Goal: Task Accomplishment & Management: Complete application form

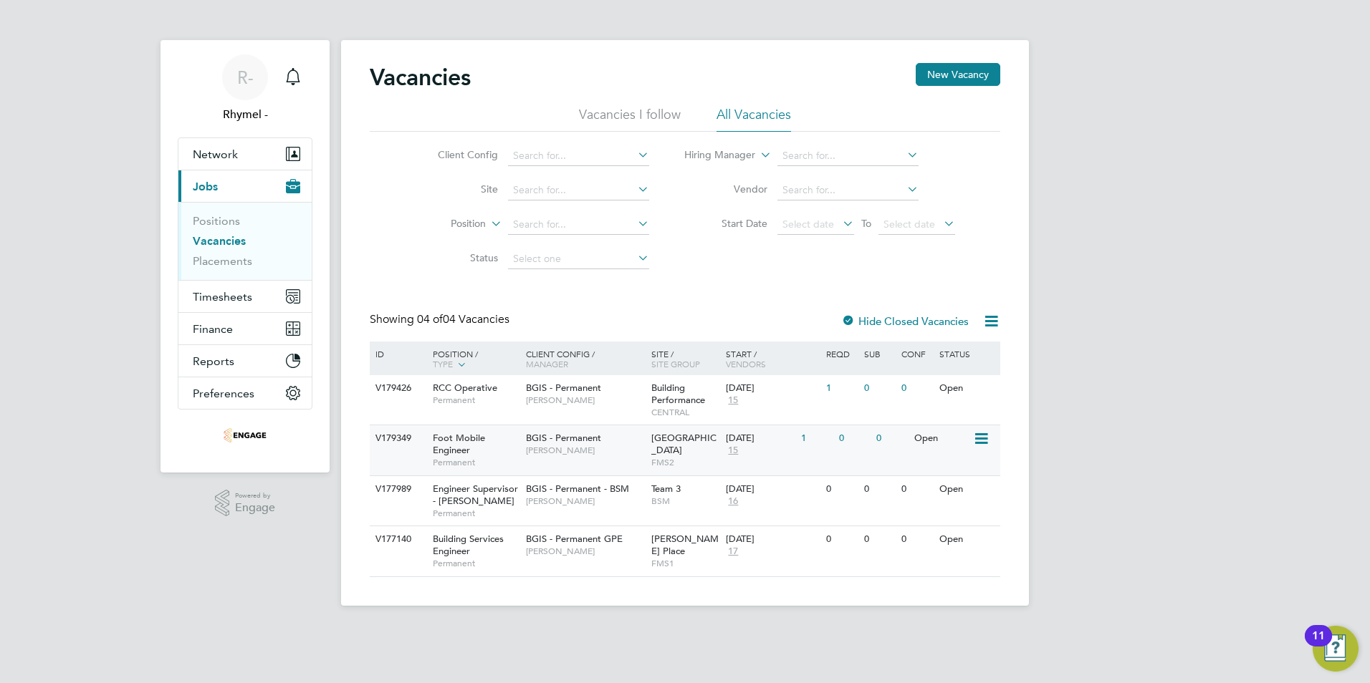
click at [405, 441] on div "V179349" at bounding box center [397, 439] width 50 height 27
click at [391, 434] on div "V179349" at bounding box center [397, 439] width 50 height 27
click at [403, 383] on div "V179426" at bounding box center [397, 388] width 50 height 27
click at [402, 441] on div "V179349" at bounding box center [397, 439] width 50 height 27
click at [386, 440] on div "V179349" at bounding box center [397, 439] width 50 height 27
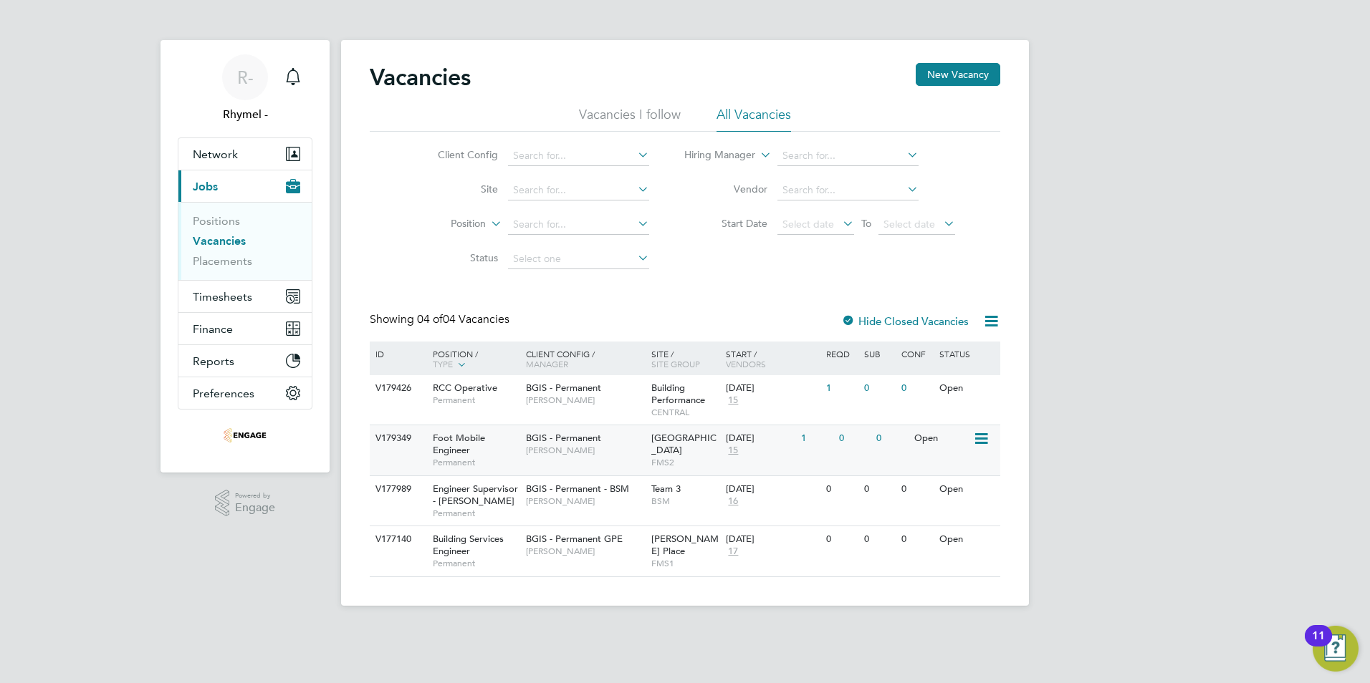
click at [398, 436] on div "V179349" at bounding box center [397, 439] width 50 height 27
click at [401, 436] on div "V179349" at bounding box center [397, 439] width 50 height 27
click at [388, 442] on div "V179349" at bounding box center [397, 439] width 50 height 27
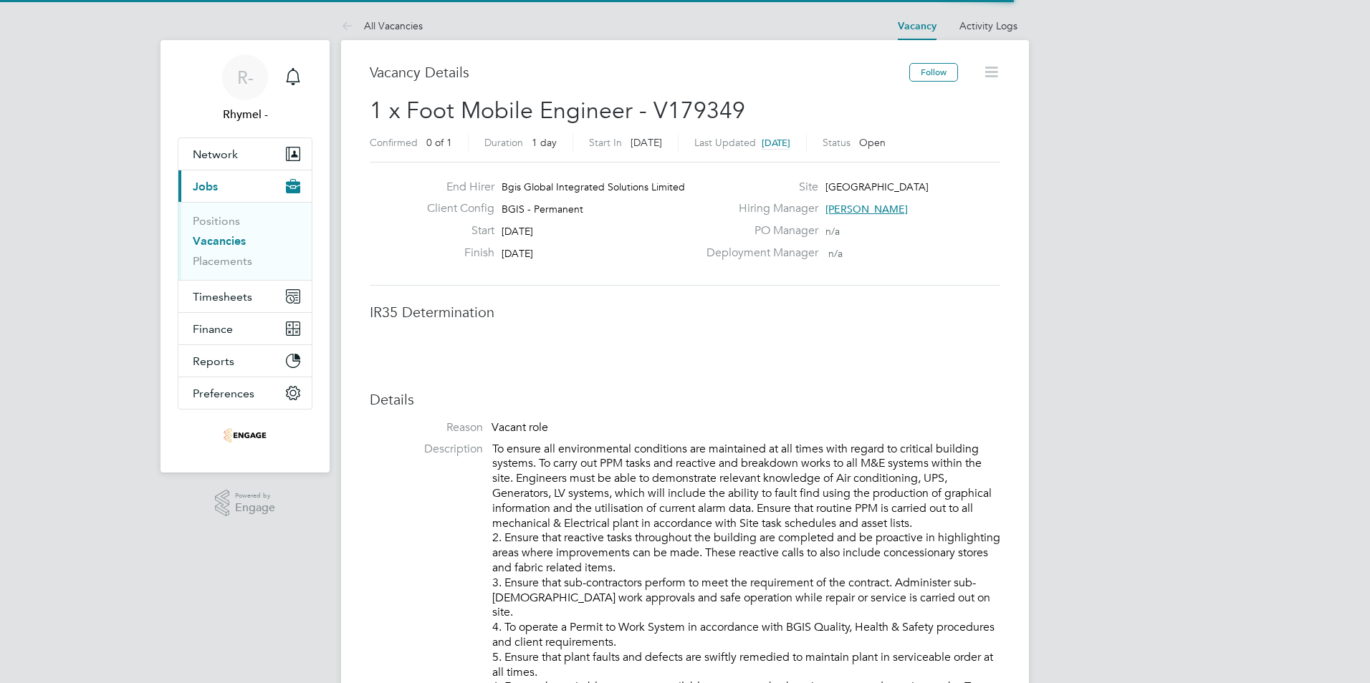
scroll to position [42, 100]
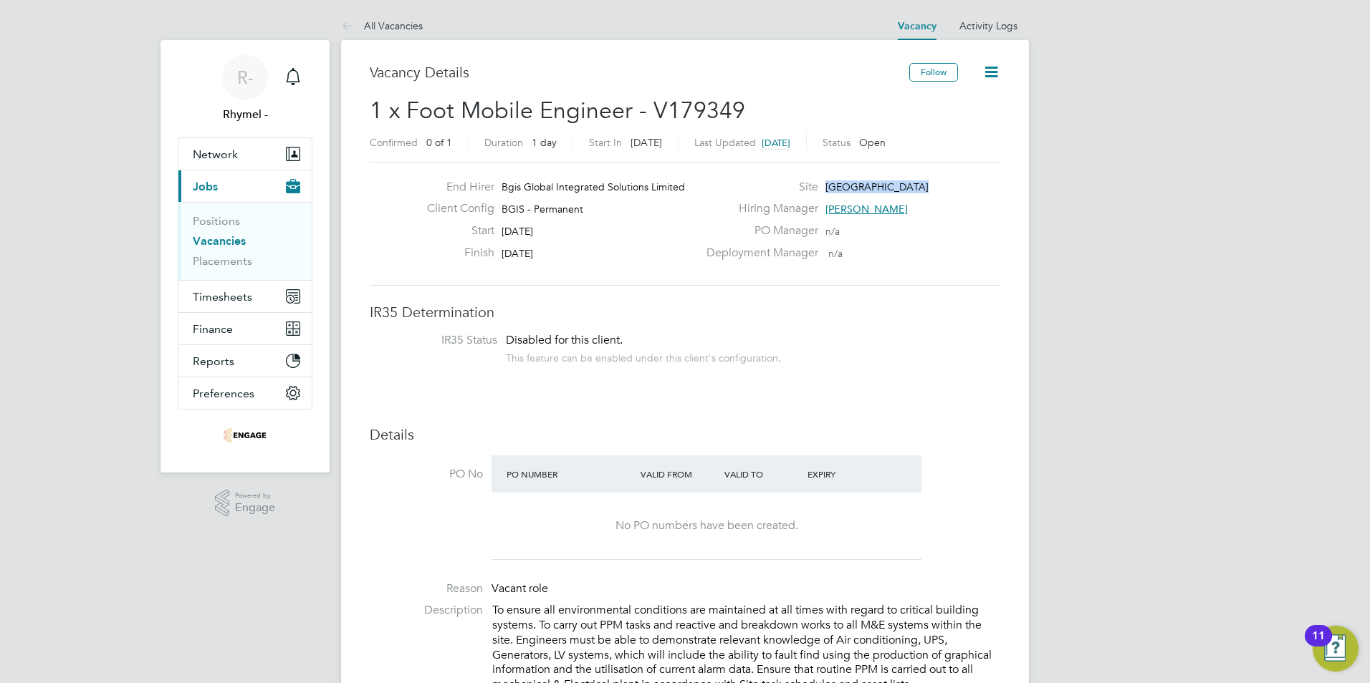
drag, startPoint x: 911, startPoint y: 182, endPoint x: 823, endPoint y: 188, distance: 88.3
click at [823, 188] on div "Site New Street Square" at bounding box center [852, 191] width 308 height 22
drag, startPoint x: 823, startPoint y: 188, endPoint x: 837, endPoint y: 188, distance: 13.6
copy span "[GEOGRAPHIC_DATA]"
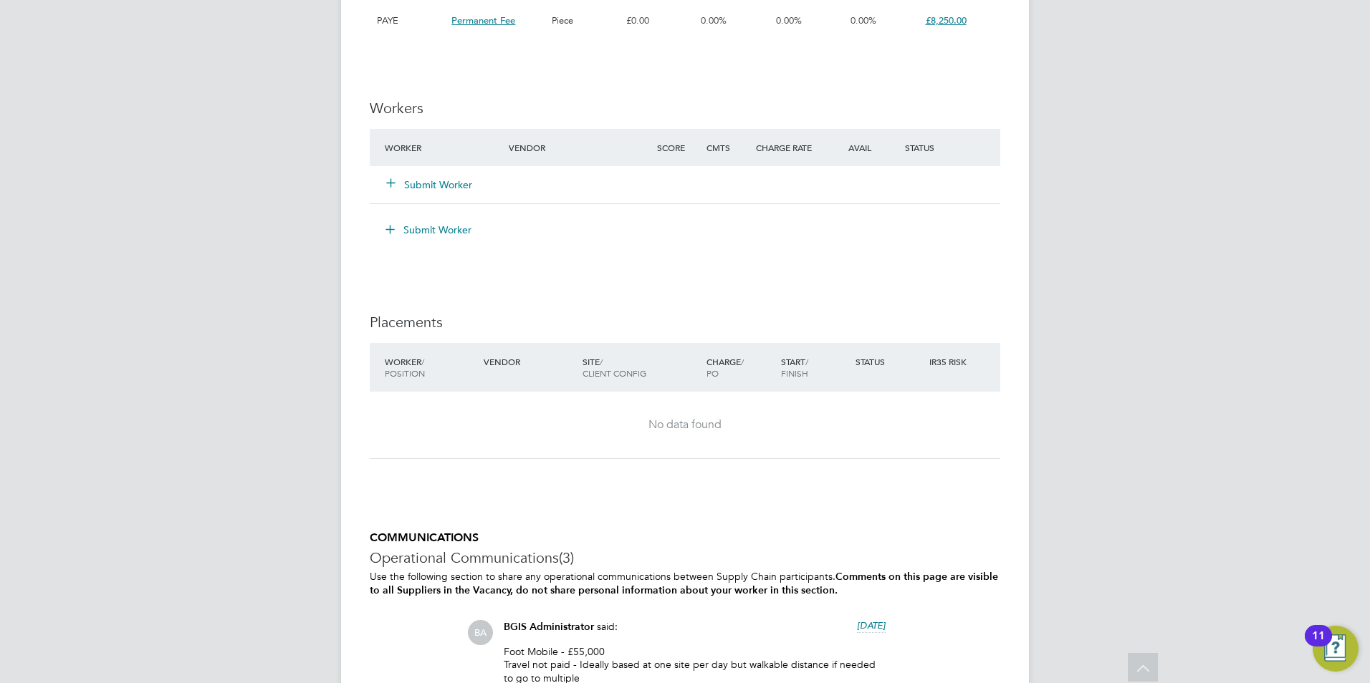
scroll to position [1504, 0]
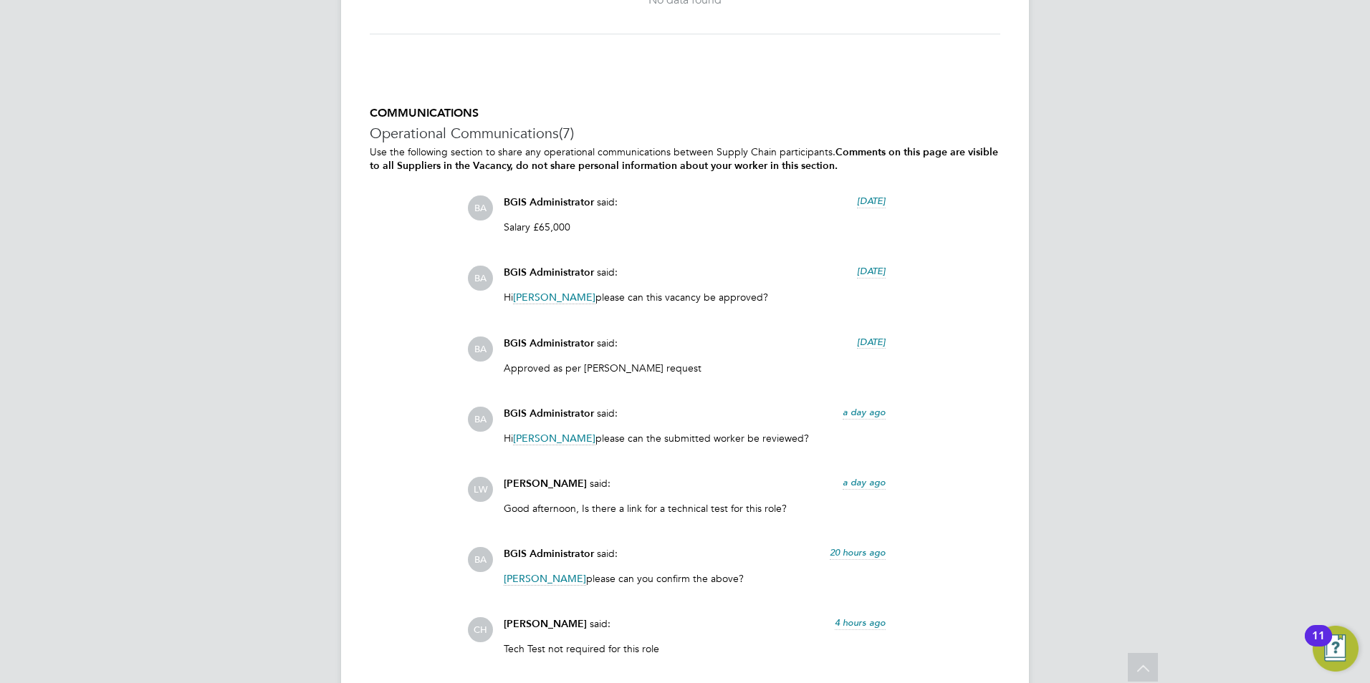
scroll to position [3542, 0]
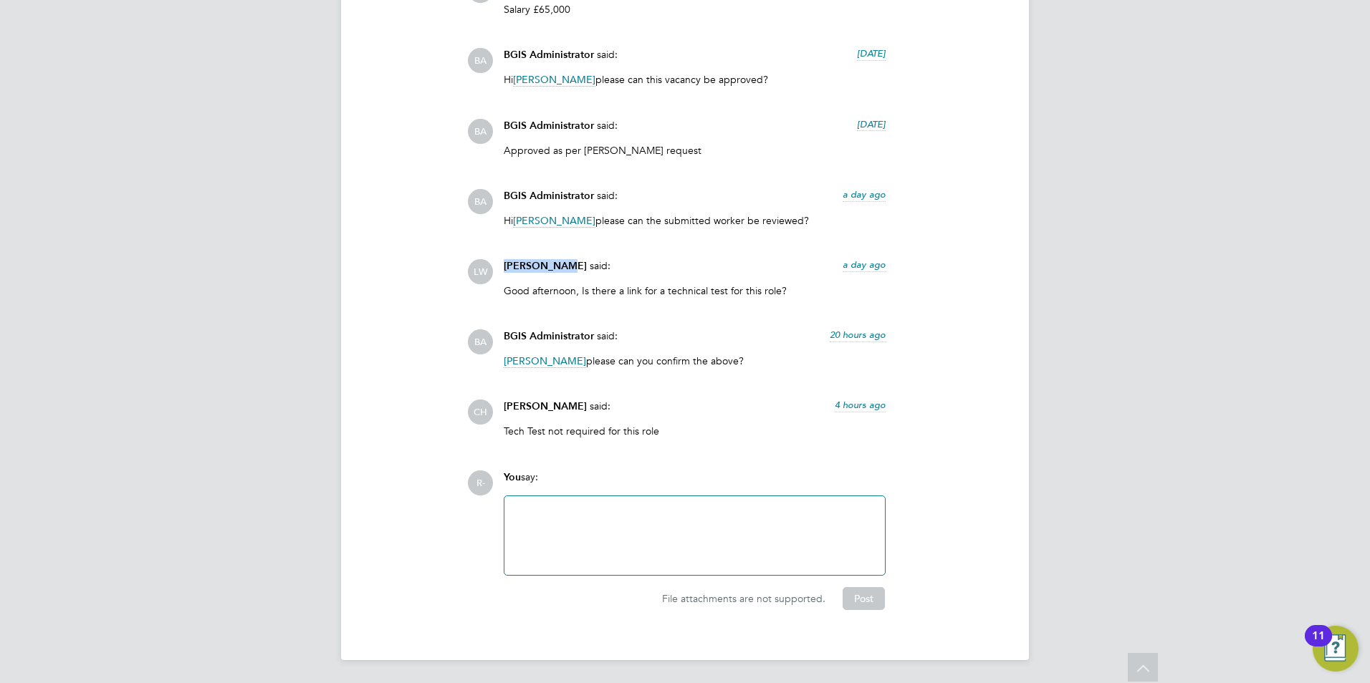
drag, startPoint x: 500, startPoint y: 267, endPoint x: 560, endPoint y: 266, distance: 60.2
click at [560, 266] on div "Liam Wright said: a day ago Good afternoon, Is there a link for a technical tes…" at bounding box center [694, 283] width 396 height 49
drag, startPoint x: 560, startPoint y: 266, endPoint x: 544, endPoint y: 263, distance: 16.9
copy span "Liam Wright"
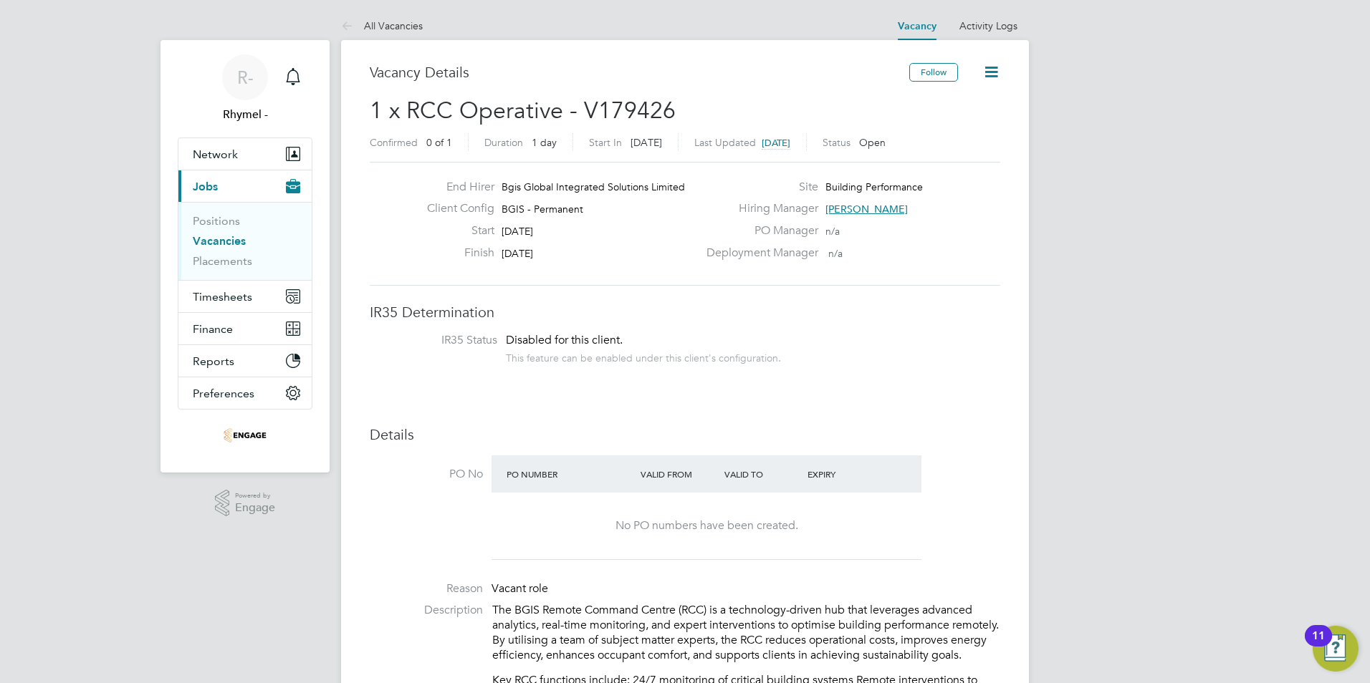
scroll to position [42, 100]
click at [215, 240] on link "Vacancies" at bounding box center [219, 241] width 53 height 14
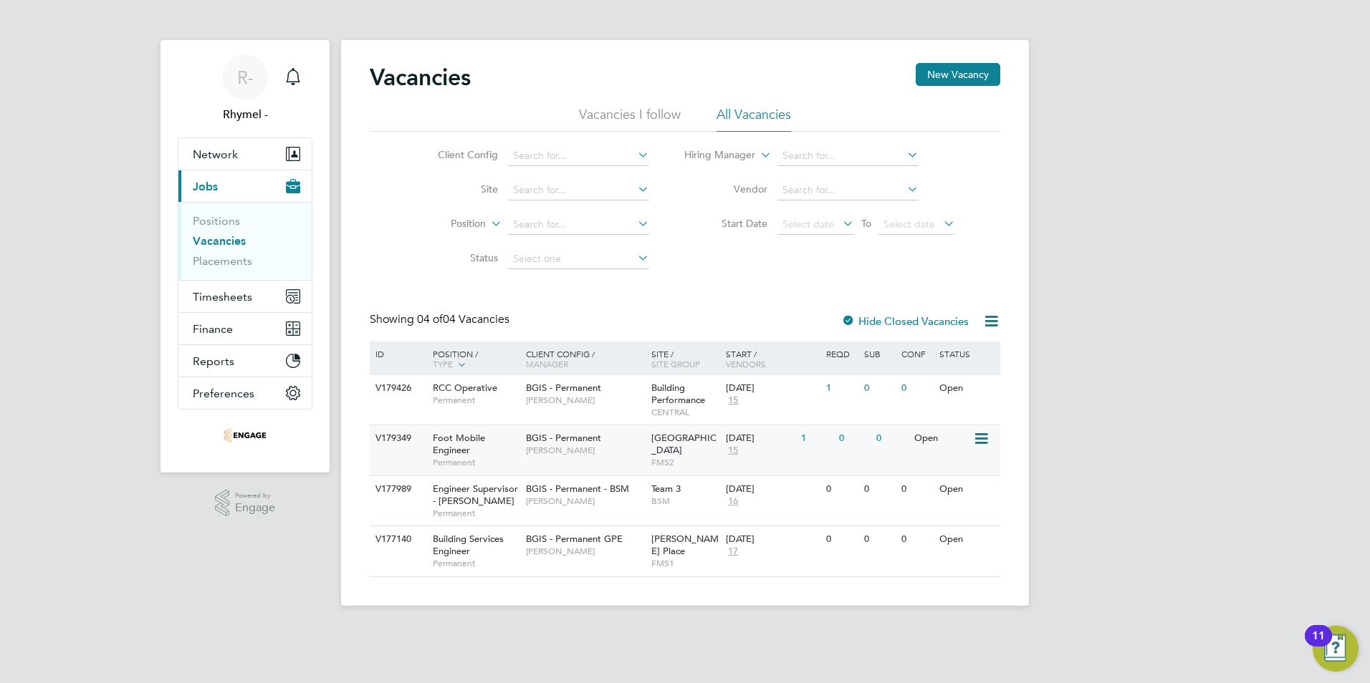
click at [390, 443] on div "V179349" at bounding box center [397, 439] width 50 height 27
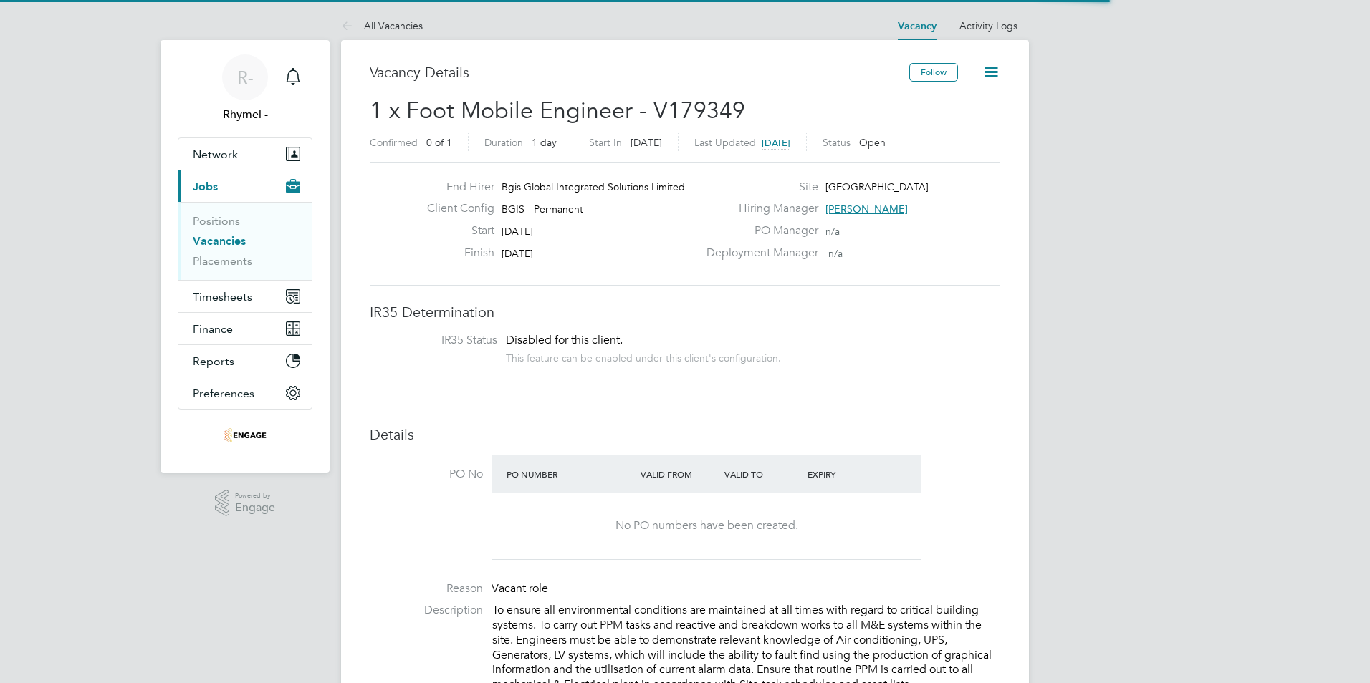
scroll to position [42, 100]
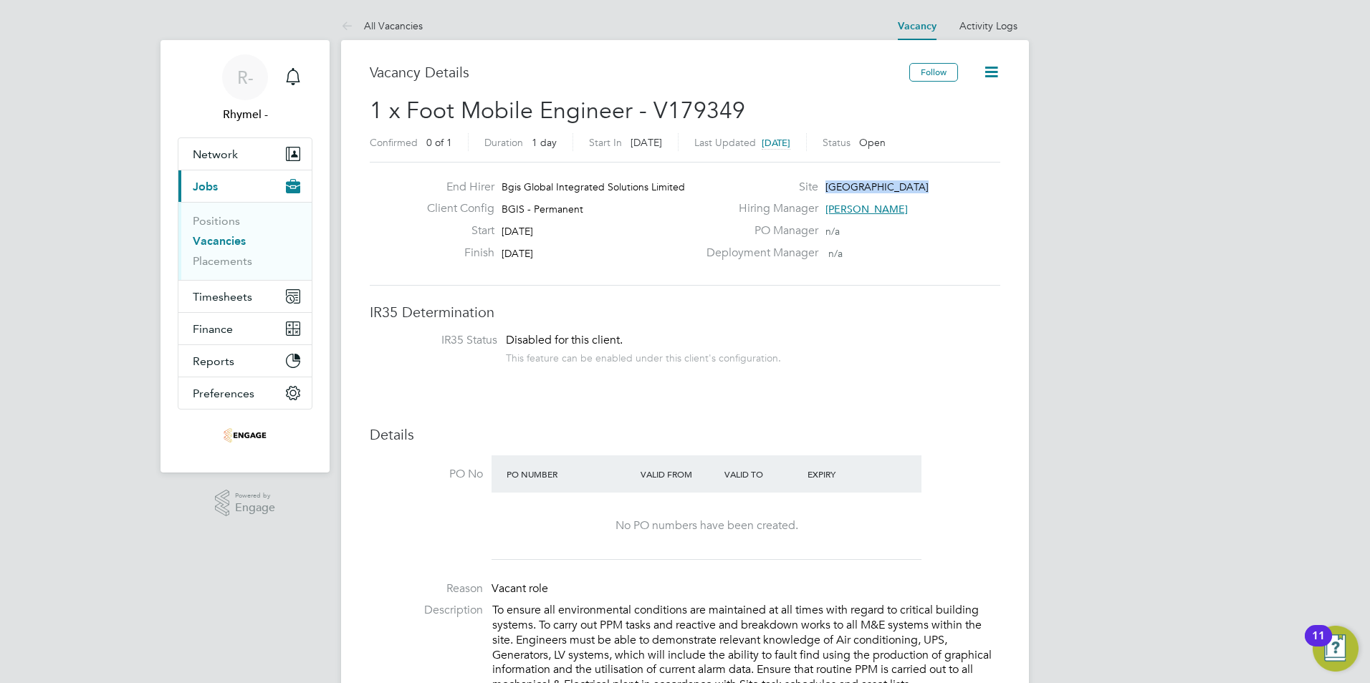
drag, startPoint x: 888, startPoint y: 188, endPoint x: 821, endPoint y: 192, distance: 67.4
click at [821, 192] on div "Site New Street Square" at bounding box center [852, 191] width 308 height 22
drag, startPoint x: 821, startPoint y: 192, endPoint x: 830, endPoint y: 188, distance: 10.3
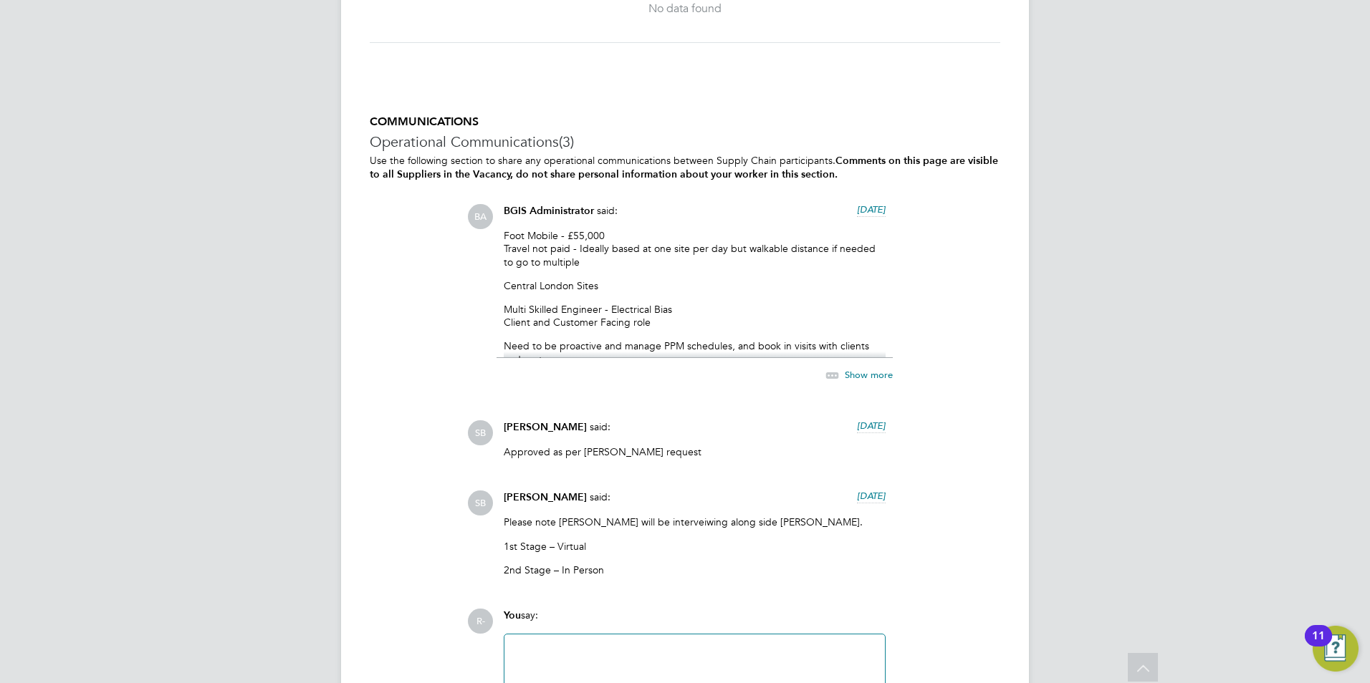
scroll to position [2221, 0]
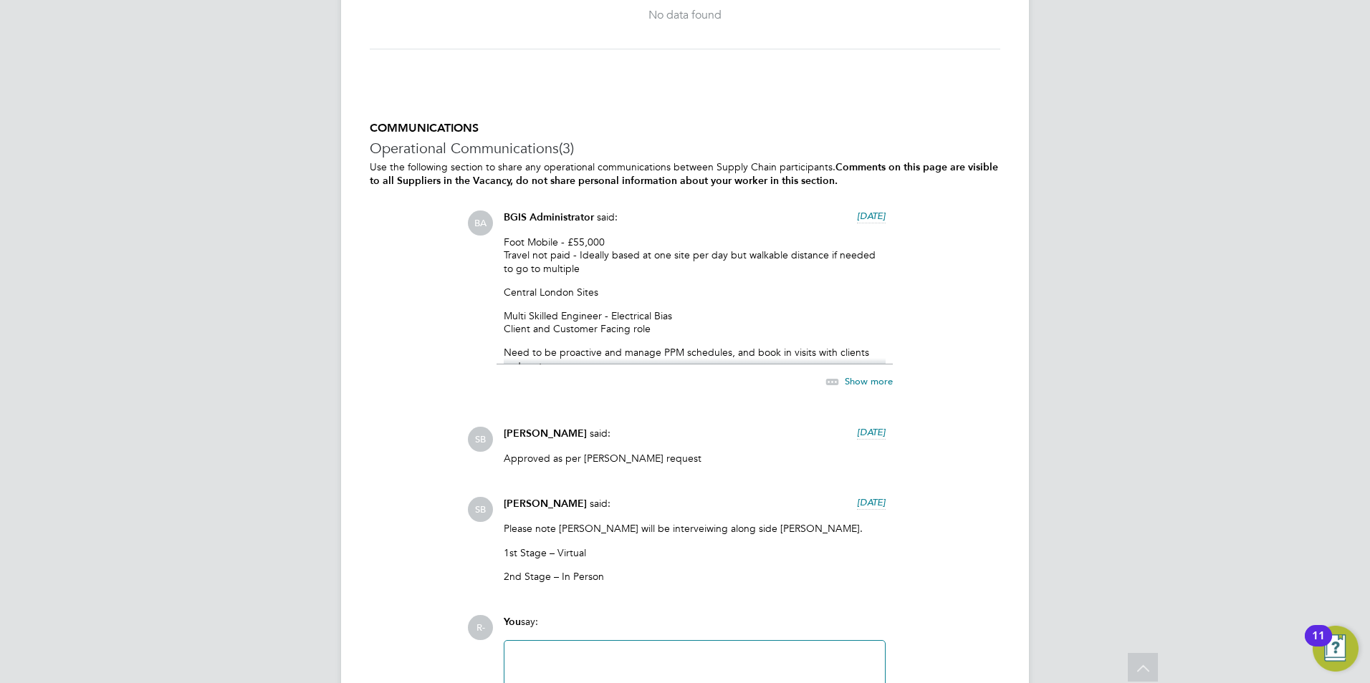
click at [875, 385] on span "Show more" at bounding box center [869, 381] width 48 height 12
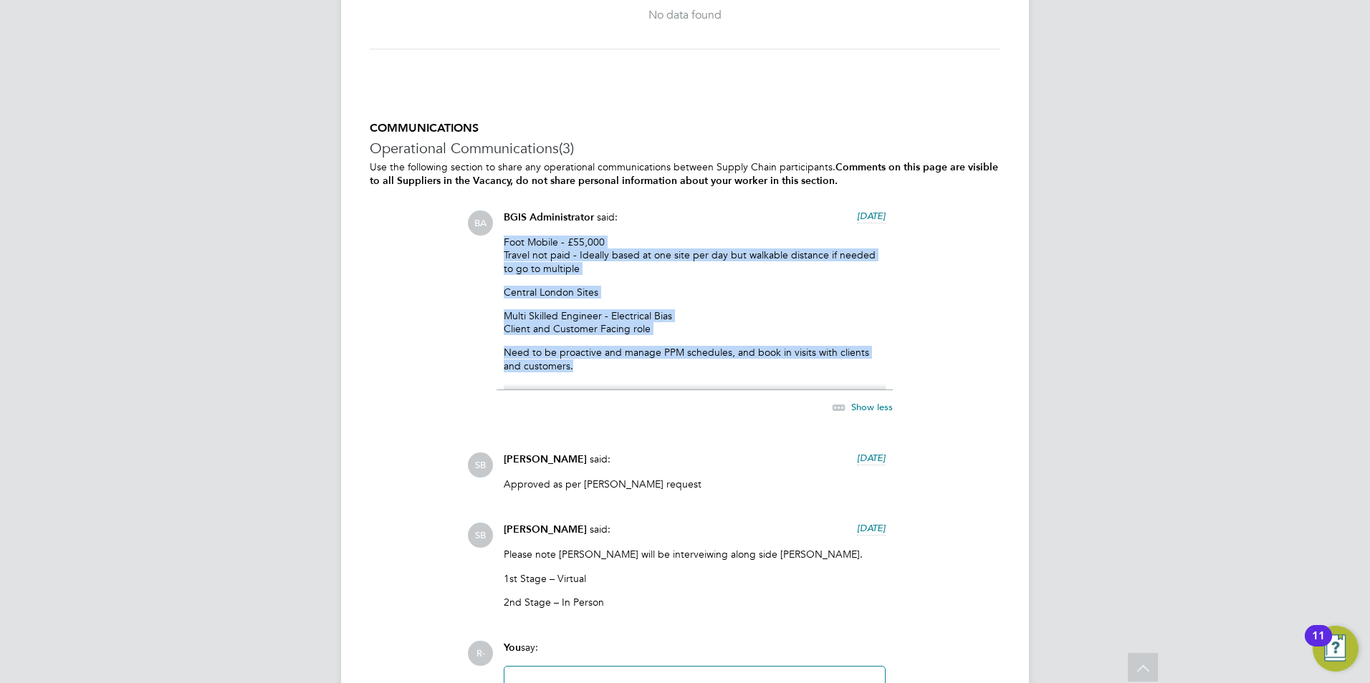
drag, startPoint x: 555, startPoint y: 366, endPoint x: 504, endPoint y: 246, distance: 130.3
click at [504, 246] on div "Foot Mobile - £55,000 Travel not paid - Ideally based at one site per day but w…" at bounding box center [695, 313] width 382 height 155
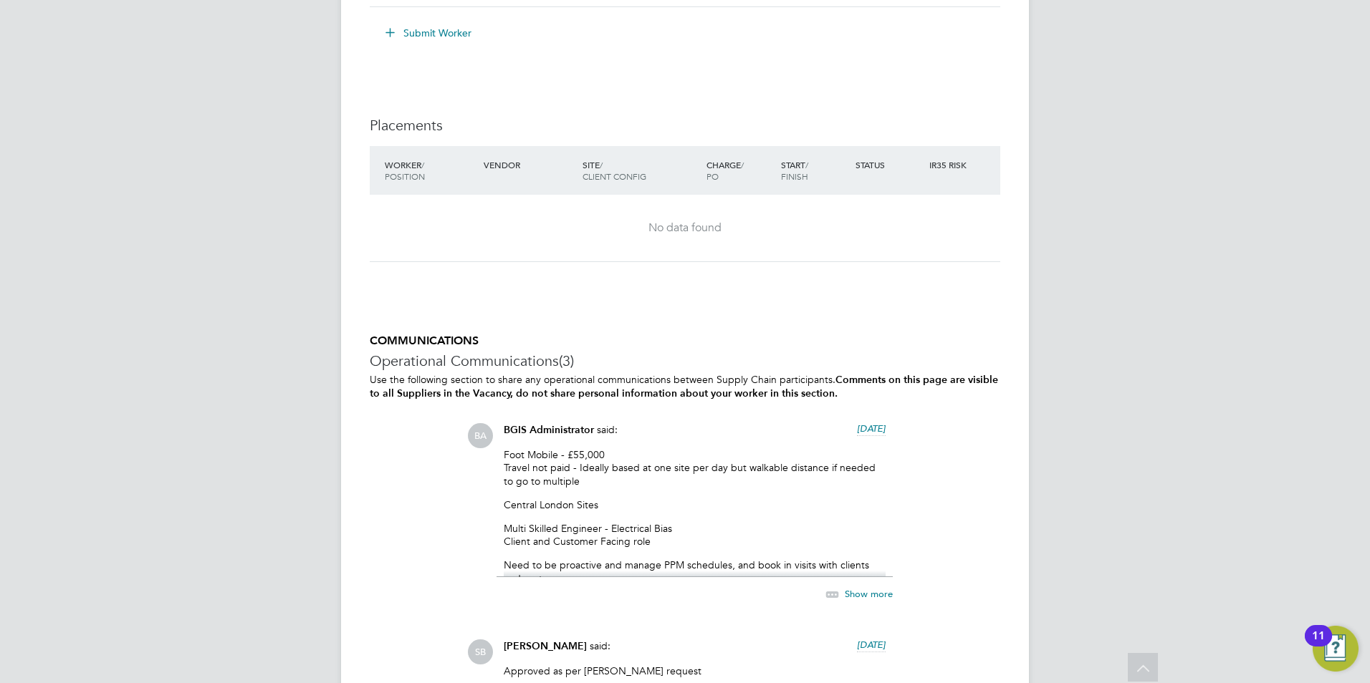
scroll to position [2077, 0]
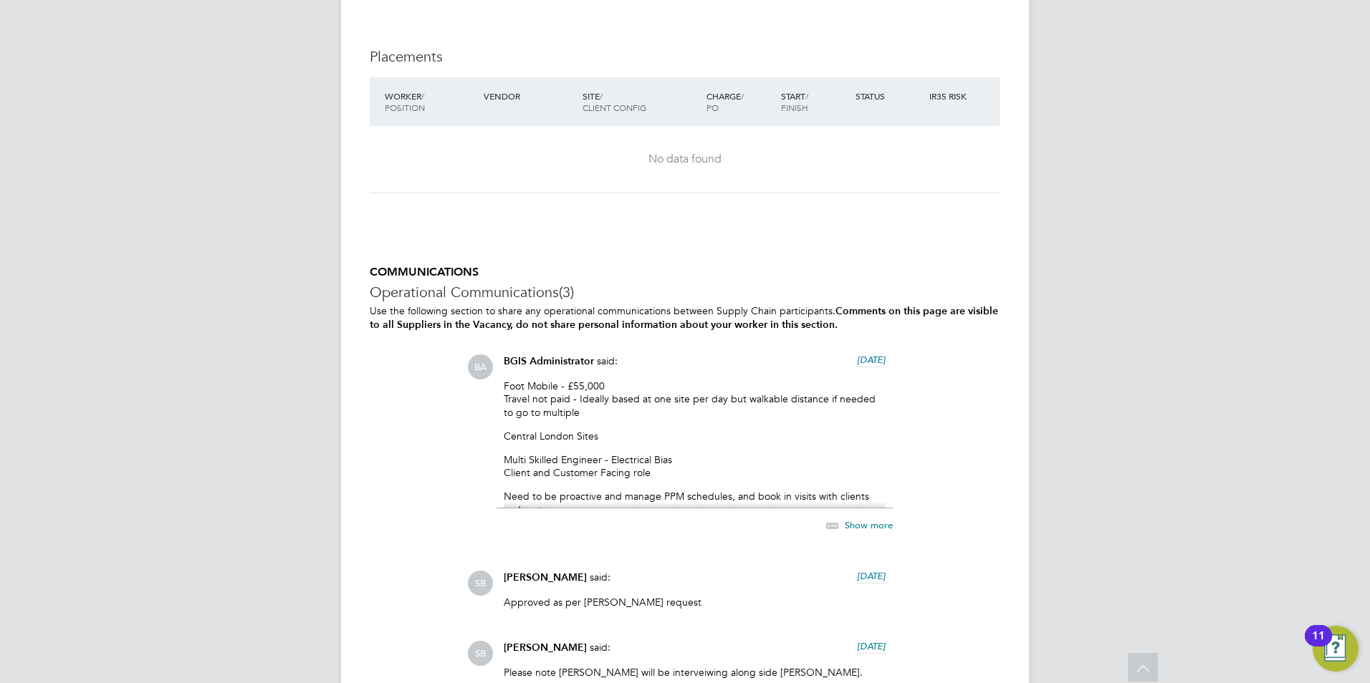
click at [859, 520] on span "Show more" at bounding box center [869, 525] width 48 height 12
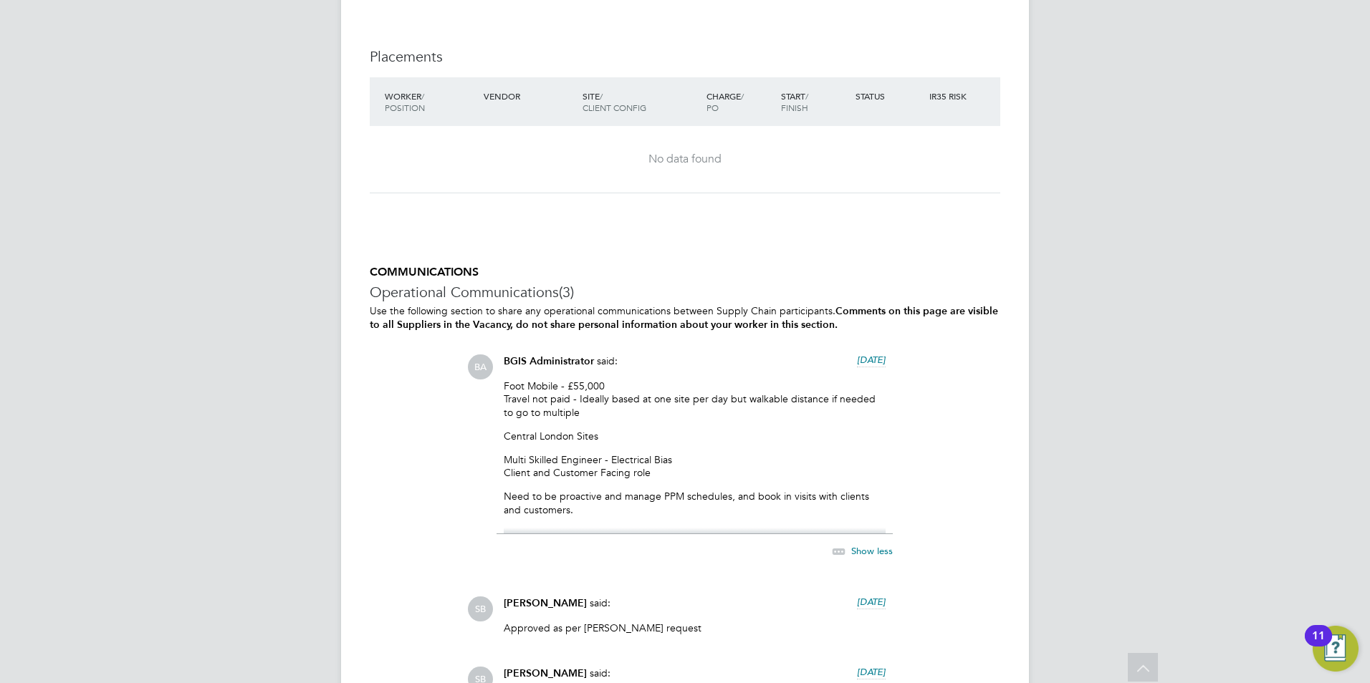
drag, startPoint x: 578, startPoint y: 399, endPoint x: 882, endPoint y: 411, distance: 304.0
click at [882, 411] on p "Foot Mobile - £55,000 Travel not paid - Ideally based at one site per day but w…" at bounding box center [695, 399] width 382 height 39
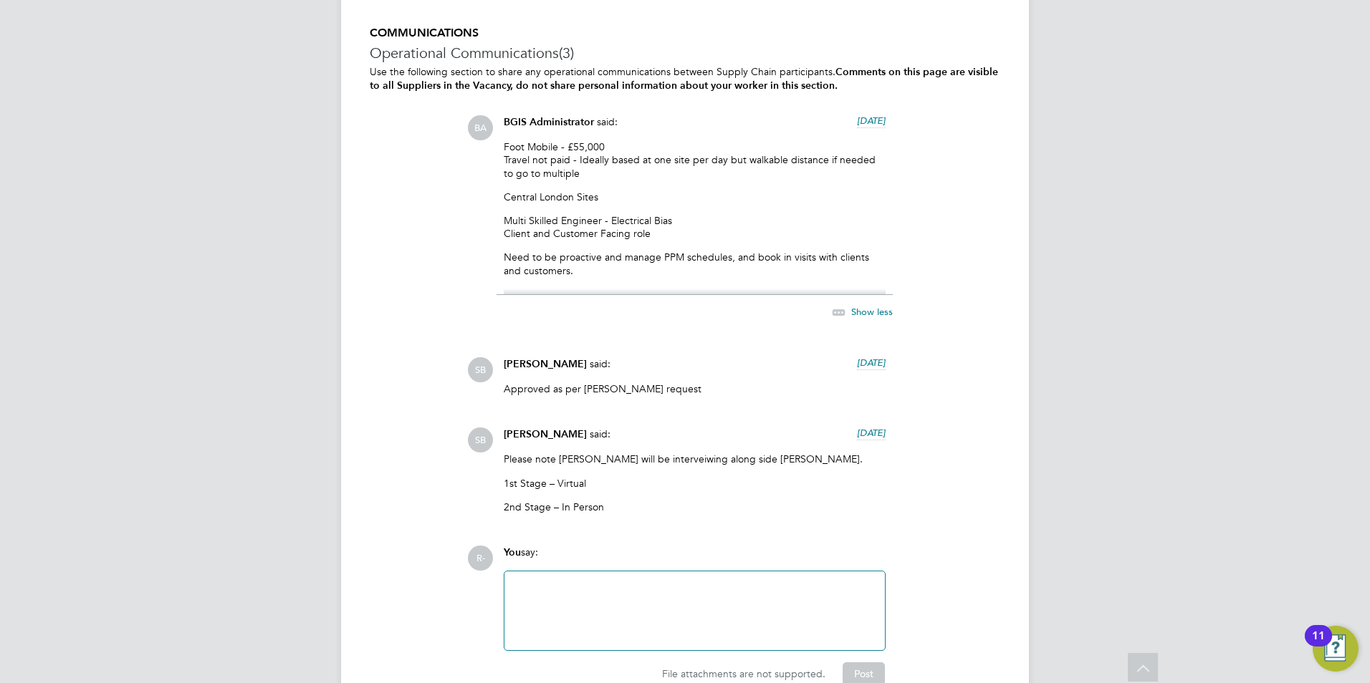
scroll to position [2292, 0]
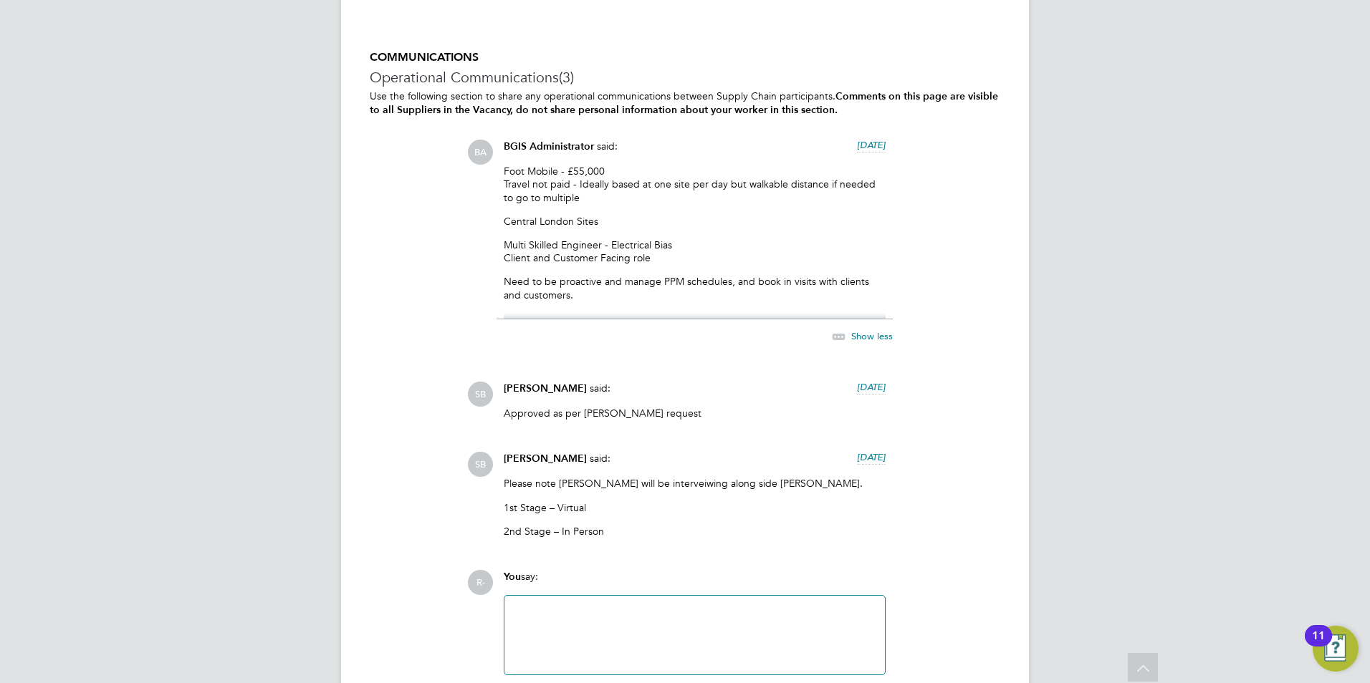
click at [552, 293] on p "Need to be proactive and manage PPM schedules, and book in visits with clients …" at bounding box center [695, 288] width 382 height 26
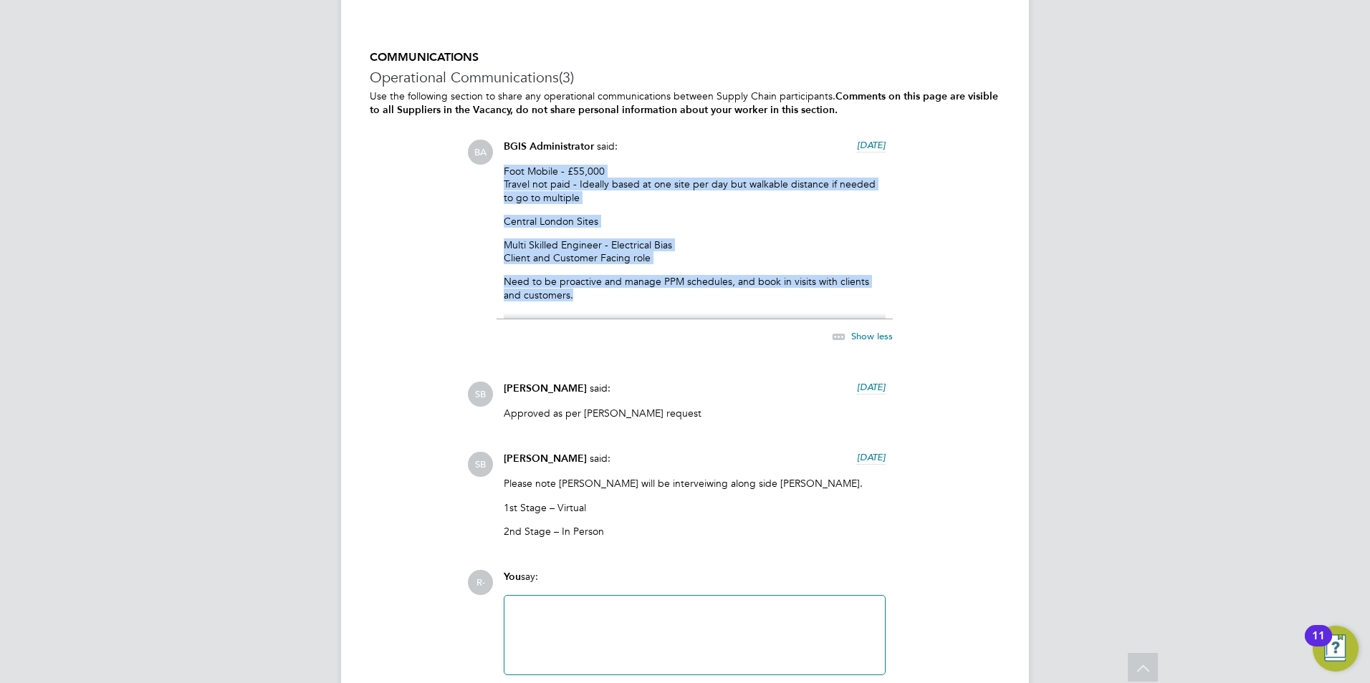
drag, startPoint x: 557, startPoint y: 295, endPoint x: 502, endPoint y: 176, distance: 131.4
click at [502, 176] on div "BGIS Administrator said: 7 days ago Foot Mobile - £55,000 Travel not paid - Ide…" at bounding box center [694, 250] width 396 height 221
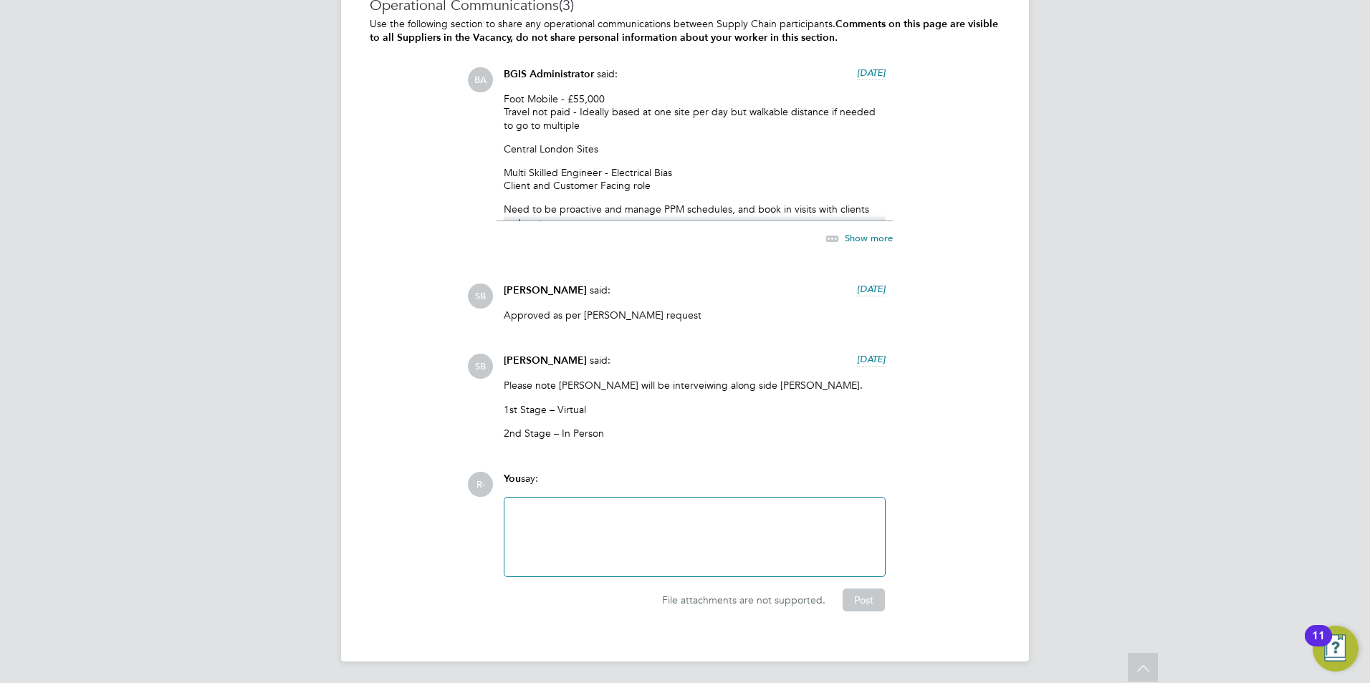
scroll to position [1863, 0]
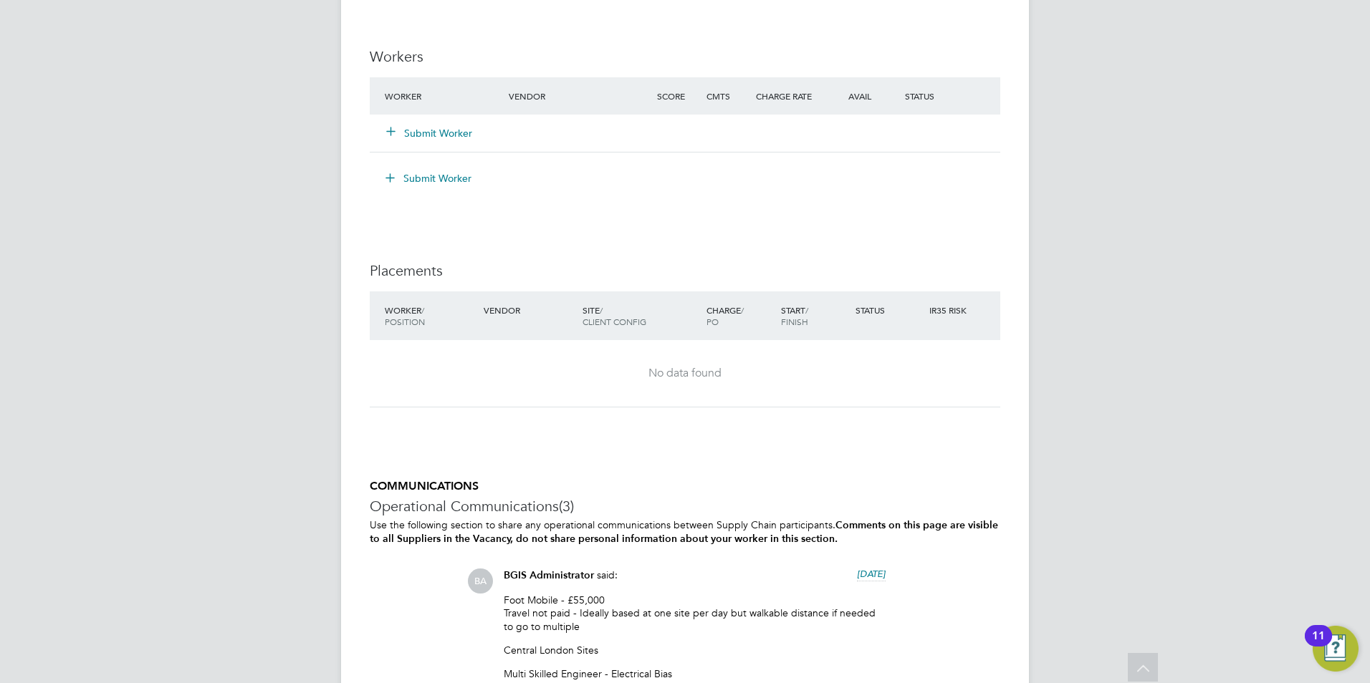
click at [425, 128] on button "Submit Worker" at bounding box center [430, 133] width 86 height 14
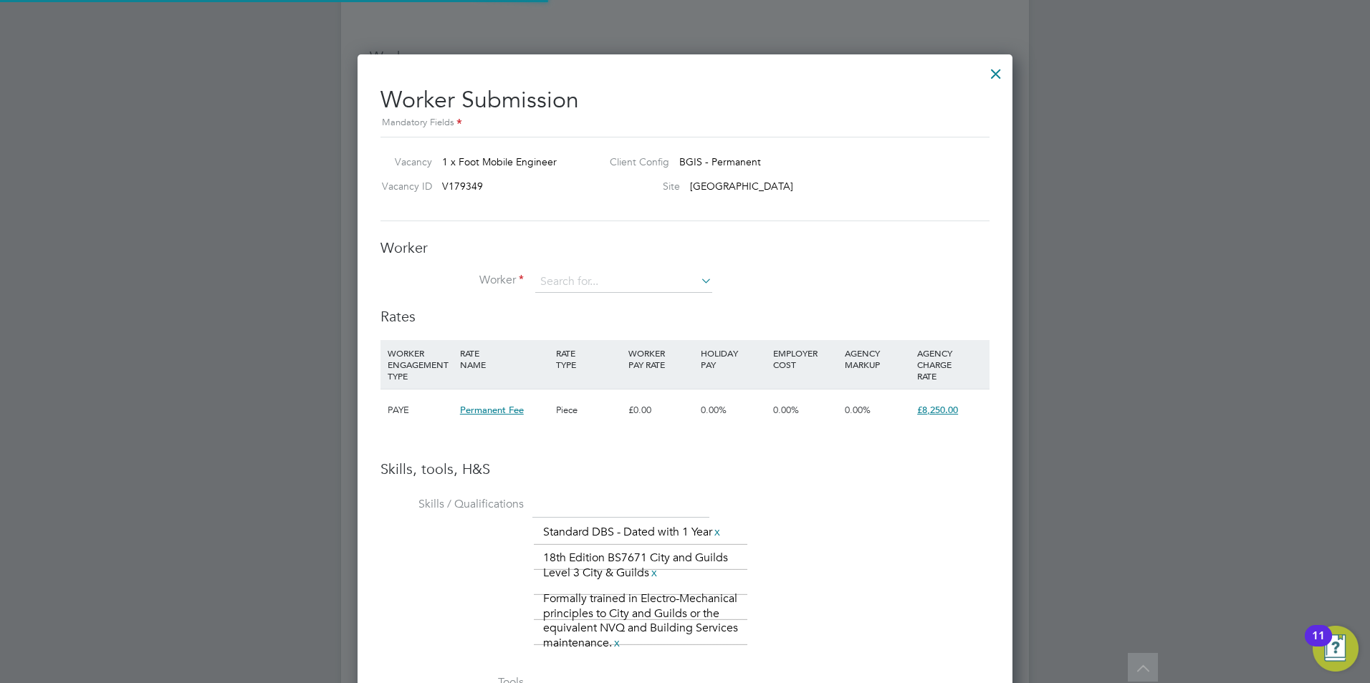
scroll to position [1013, 655]
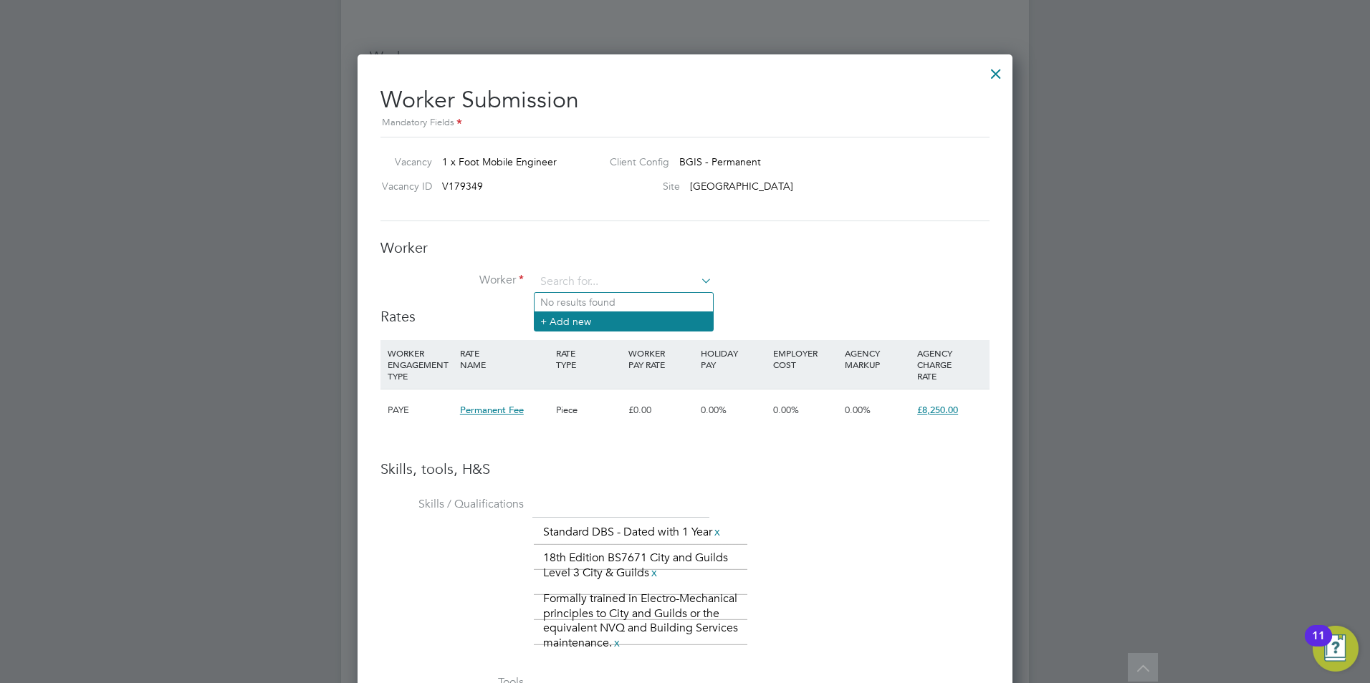
click at [558, 327] on li "+ Add new" at bounding box center [623, 321] width 178 height 19
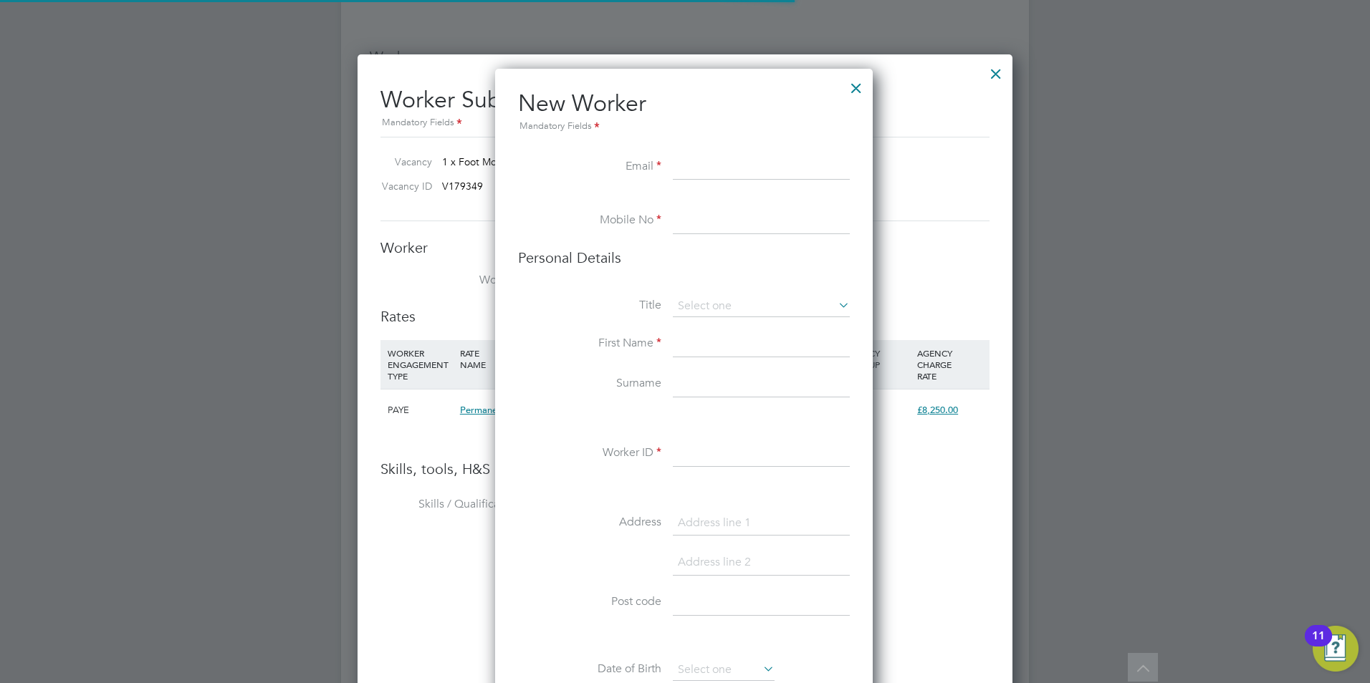
scroll to position [1212, 380]
paste input "[EMAIL_ADDRESS][DOMAIN_NAME]"
type input "[EMAIL_ADDRESS][DOMAIN_NAME]"
click at [718, 236] on li "Mobile No" at bounding box center [684, 228] width 332 height 40
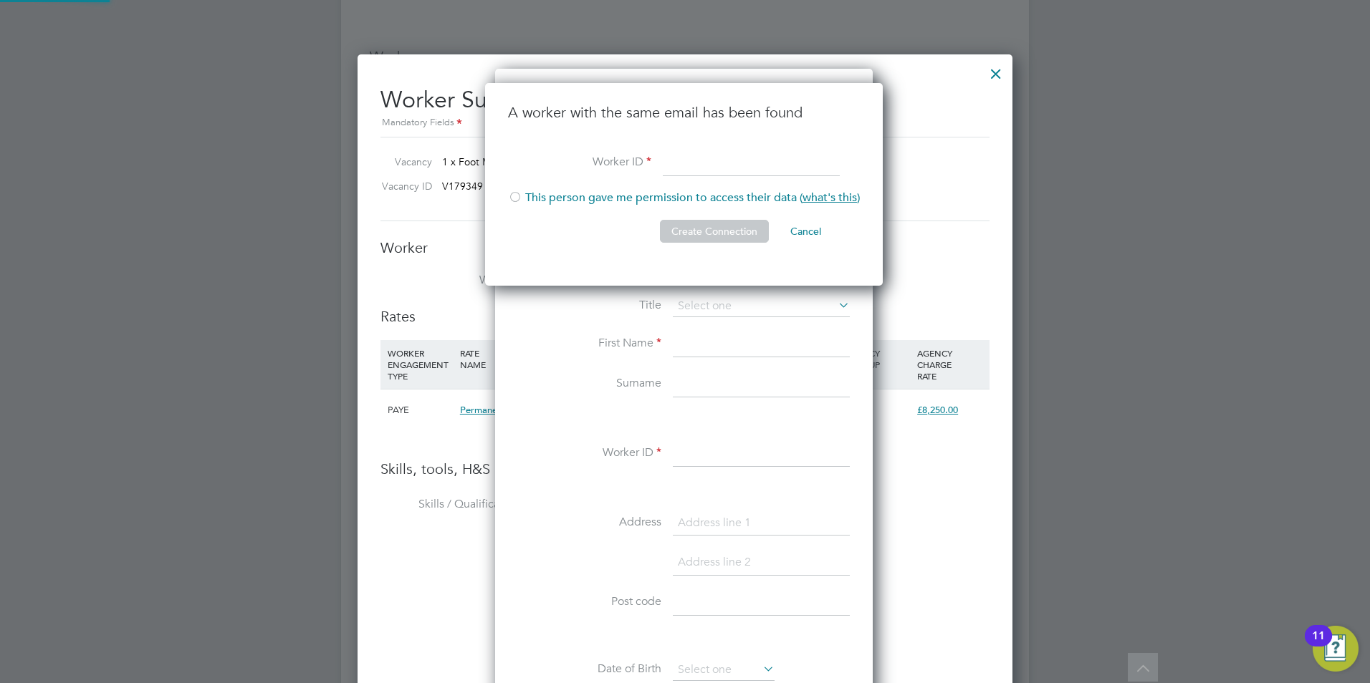
scroll to position [203, 400]
click at [713, 221] on button "Create Connection" at bounding box center [714, 231] width 109 height 23
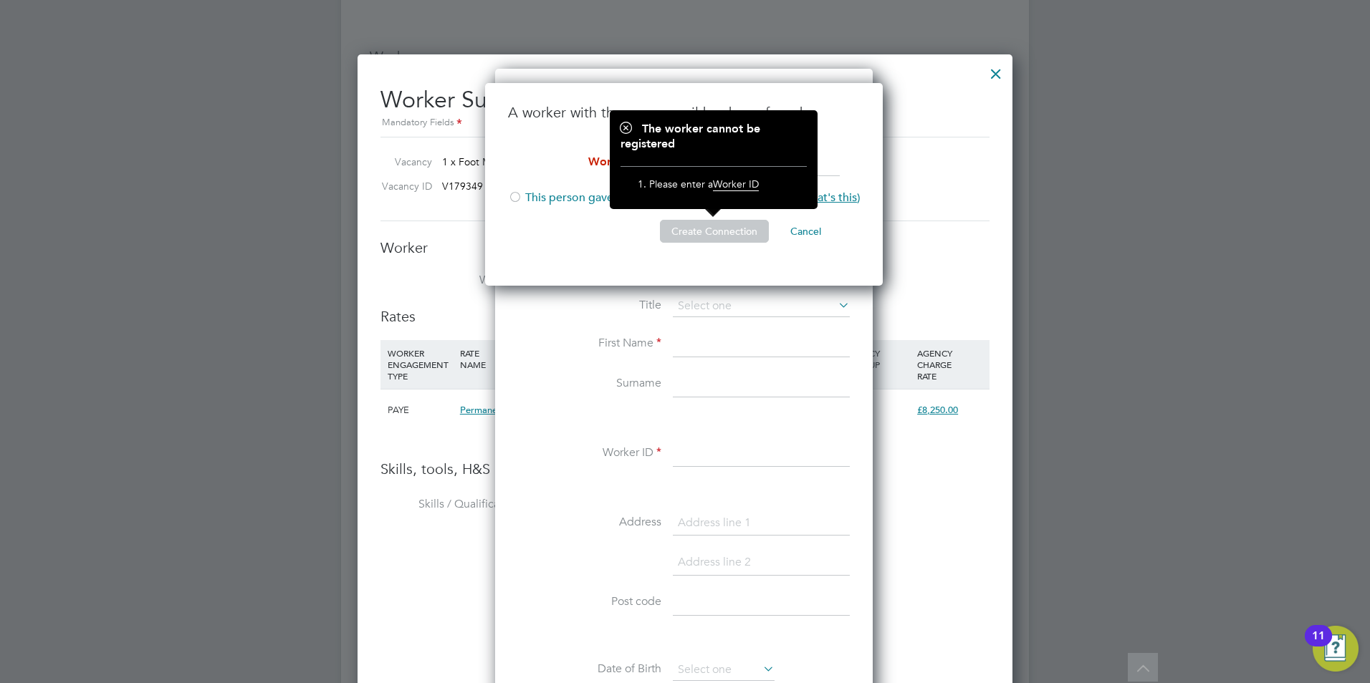
click at [572, 252] on li "Create Connection Cancel" at bounding box center [684, 238] width 352 height 37
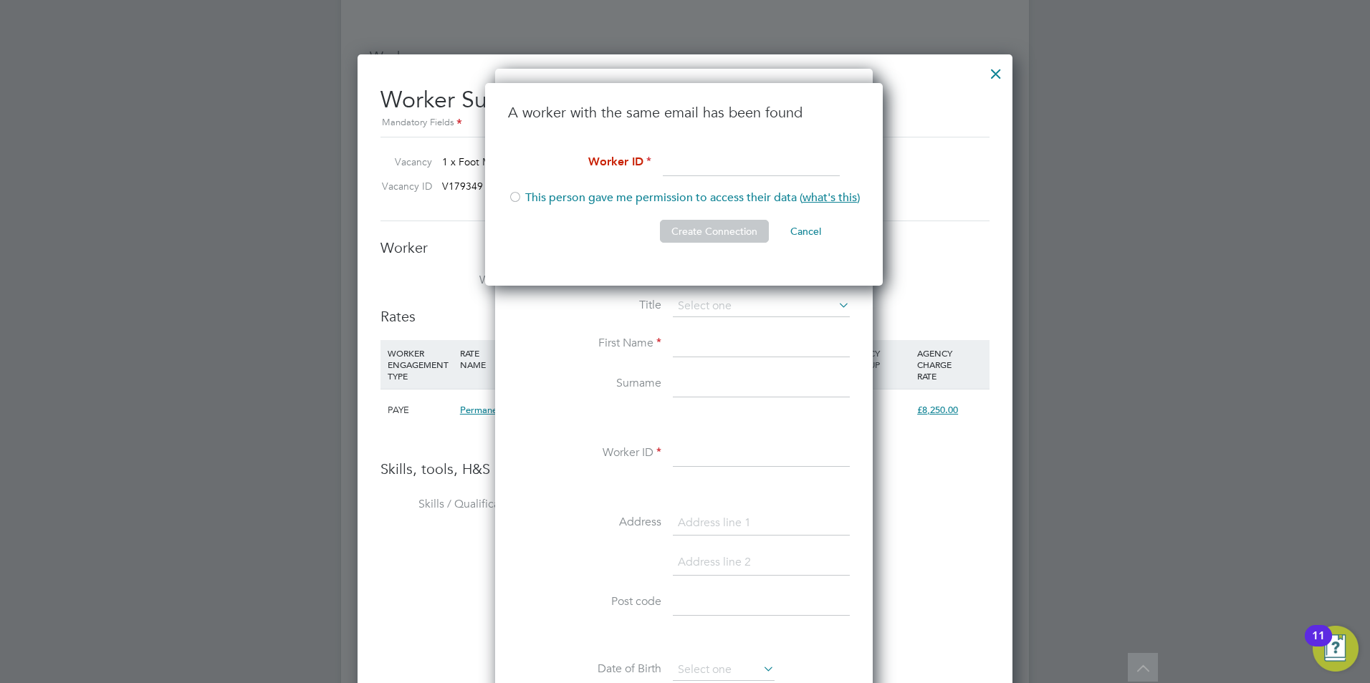
click at [761, 142] on li "A worker with the same email has been found" at bounding box center [684, 126] width 352 height 47
click at [809, 231] on button "Cancel" at bounding box center [806, 231] width 54 height 23
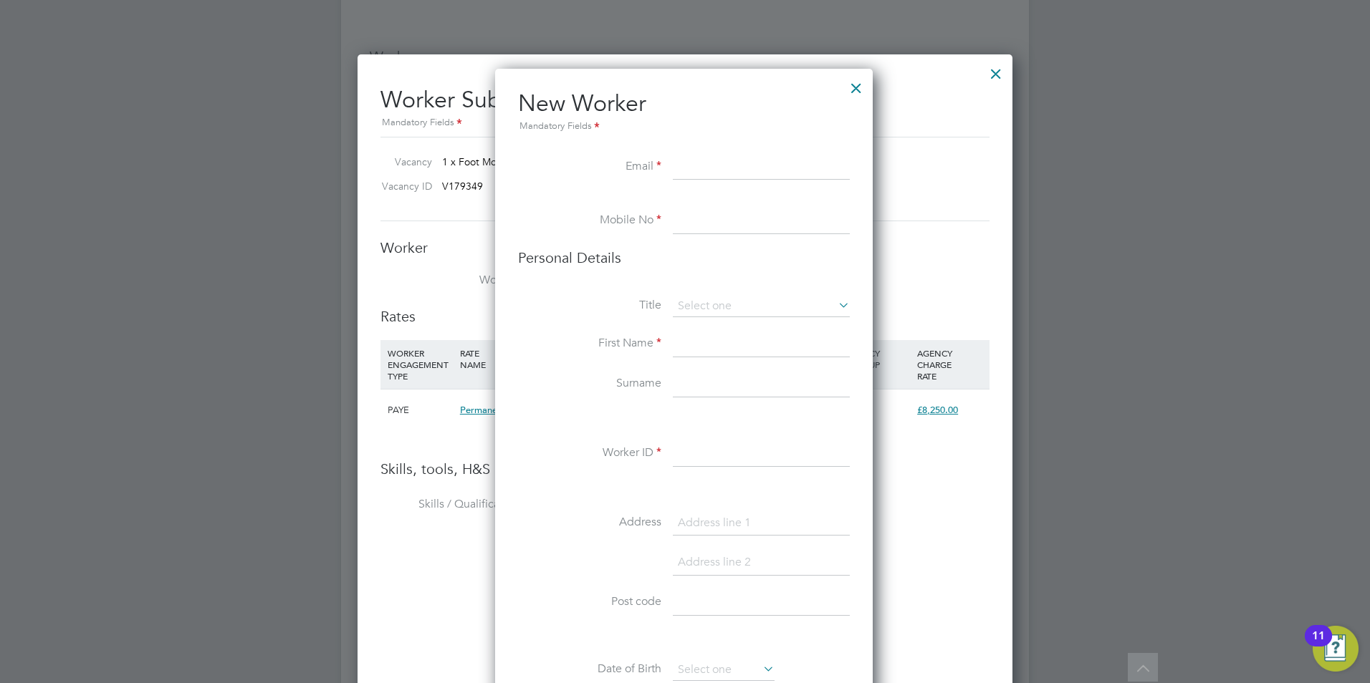
click at [678, 173] on input at bounding box center [761, 168] width 177 height 26
paste input "[EMAIL_ADDRESS][DOMAIN_NAME]"
type input "[EMAIL_ADDRESS][DOMAIN_NAME]"
click at [726, 245] on li "Mobile No" at bounding box center [684, 228] width 332 height 40
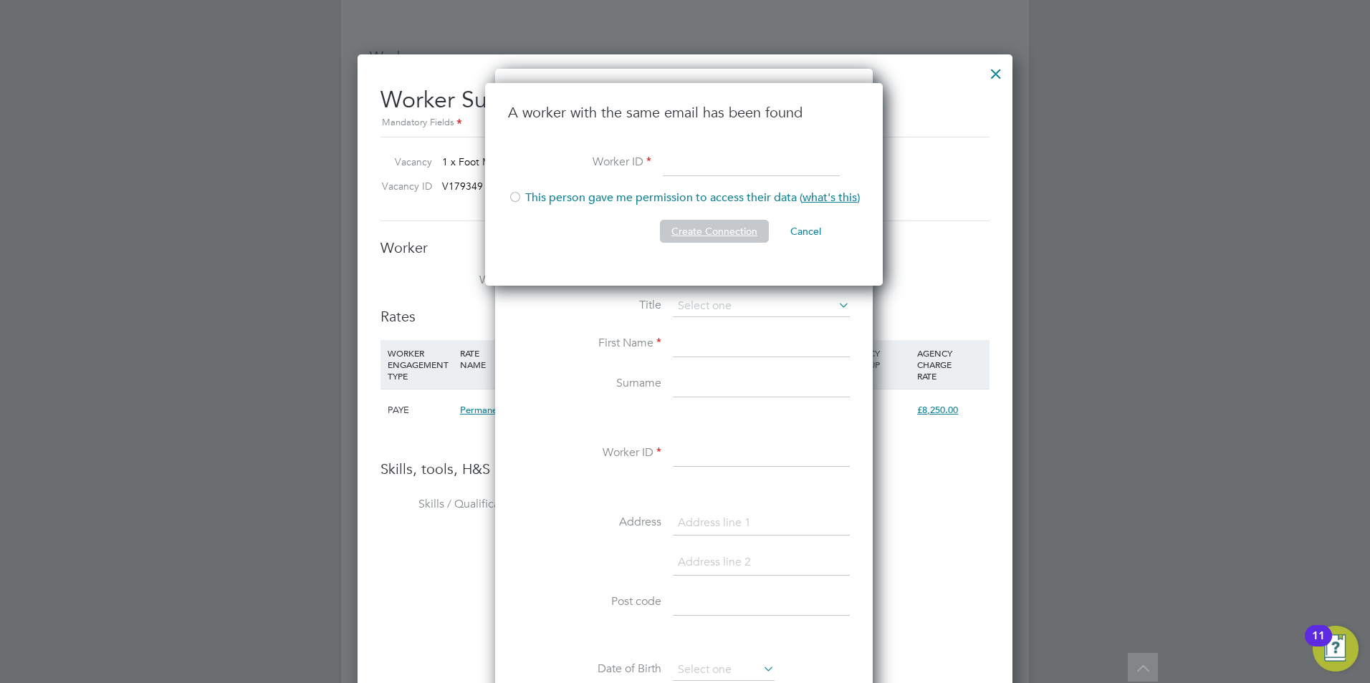
drag, startPoint x: 727, startPoint y: 228, endPoint x: 845, endPoint y: 107, distance: 168.2
click at [845, 107] on ul "A worker with the same email has been found Worker ID This person gave me permi…" at bounding box center [684, 180] width 352 height 154
drag, startPoint x: 947, startPoint y: 128, endPoint x: 983, endPoint y: 91, distance: 51.2
click at [947, 127] on div "Mandatory Fields" at bounding box center [684, 123] width 609 height 16
click at [996, 65] on div at bounding box center [996, 70] width 26 height 26
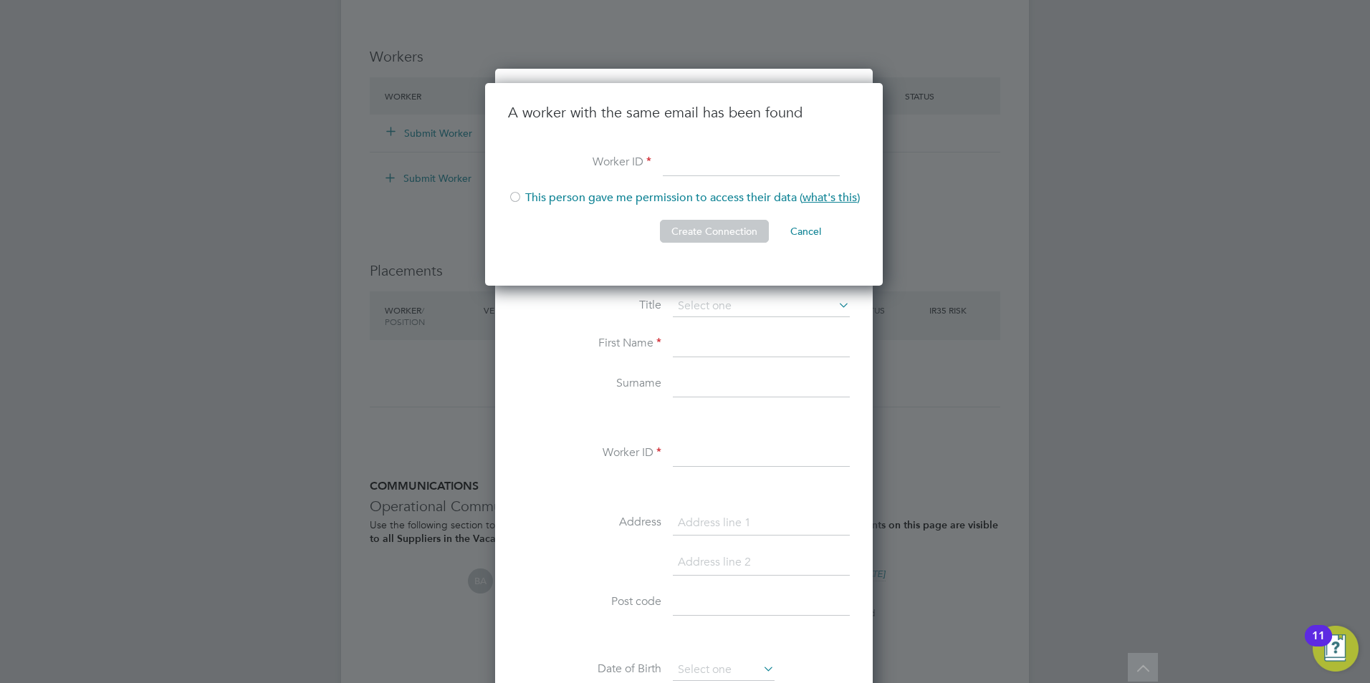
click at [800, 229] on button "Cancel" at bounding box center [806, 231] width 54 height 23
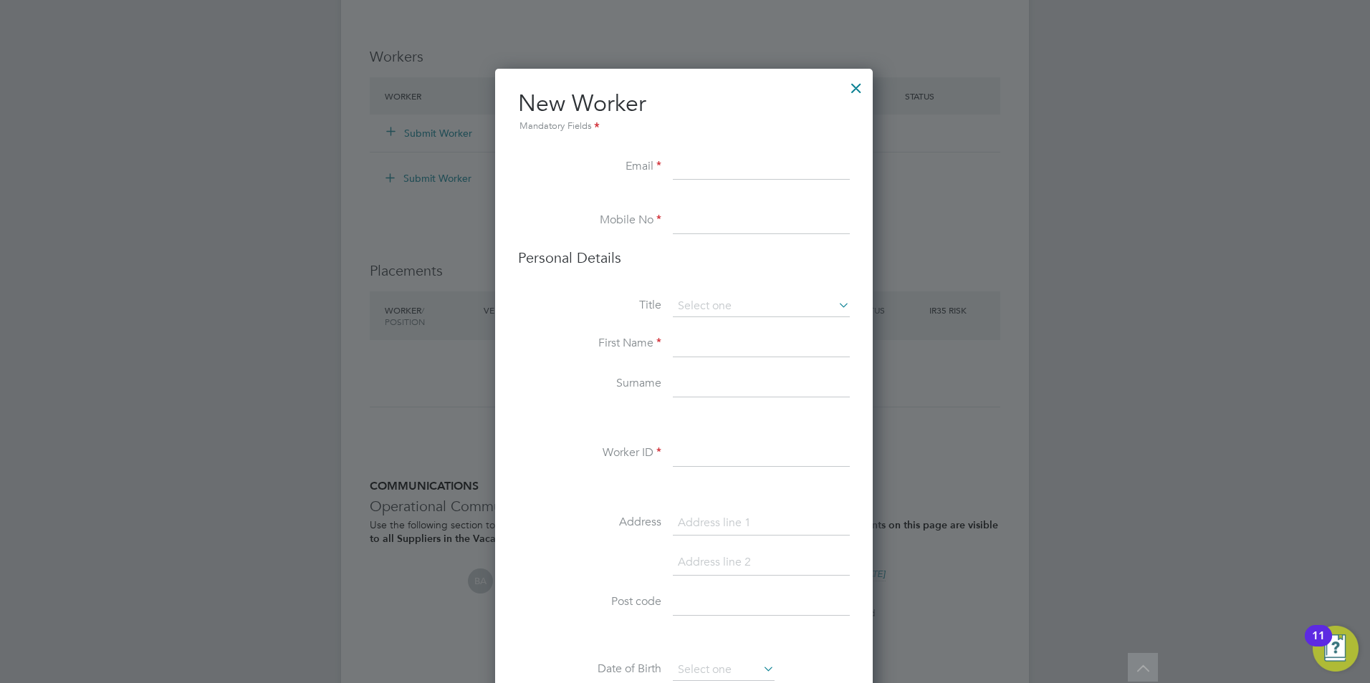
click at [860, 89] on div at bounding box center [856, 85] width 26 height 26
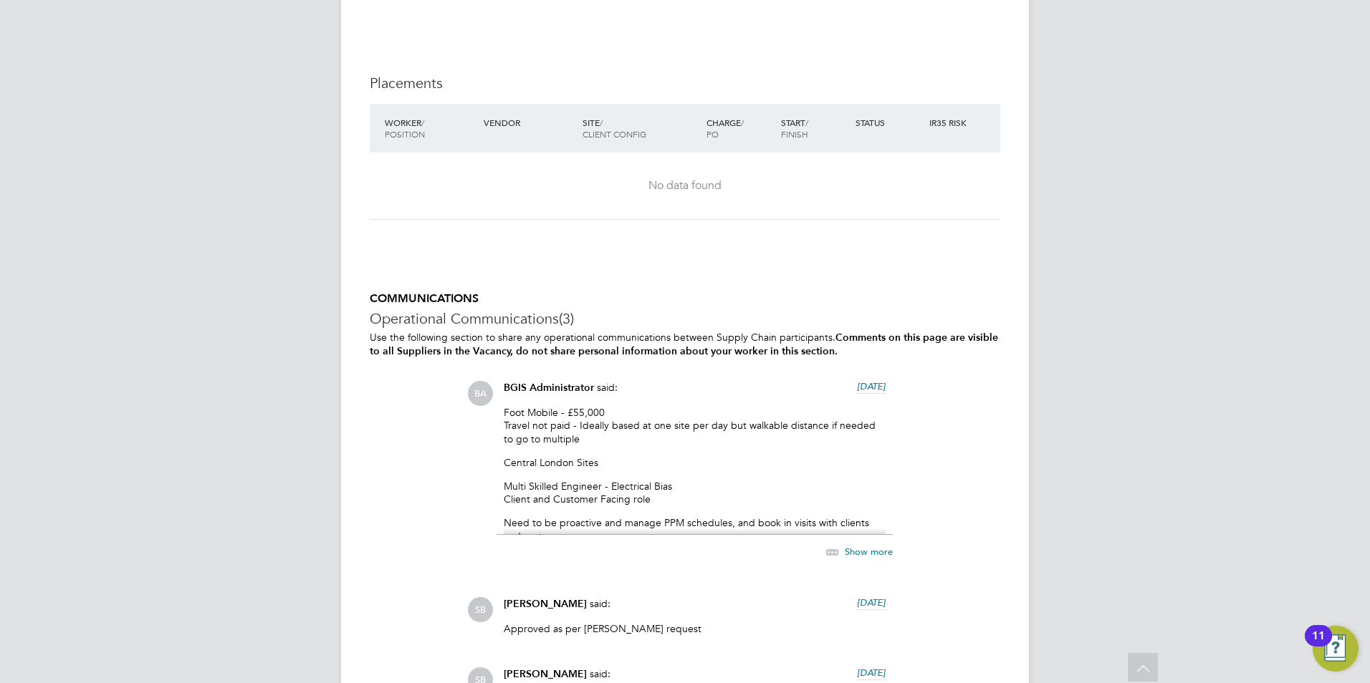
scroll to position [1934, 0]
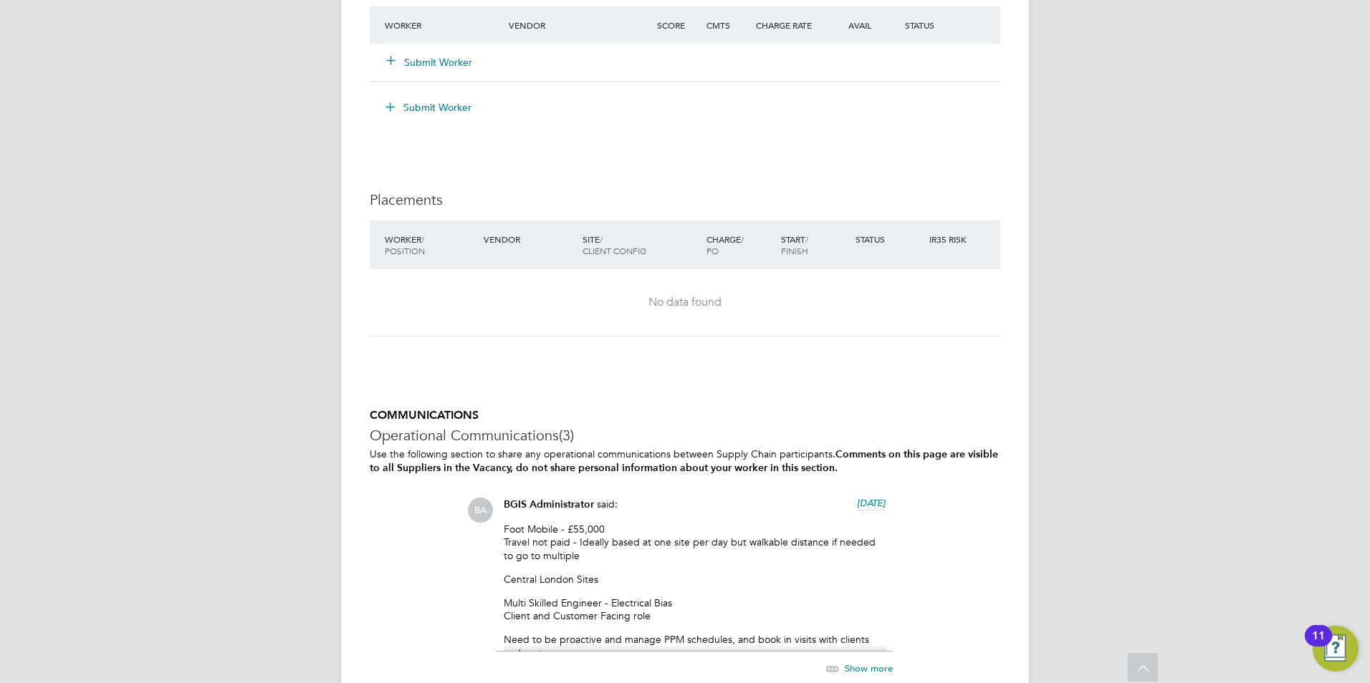
click at [443, 58] on button "Submit Worker" at bounding box center [430, 62] width 86 height 14
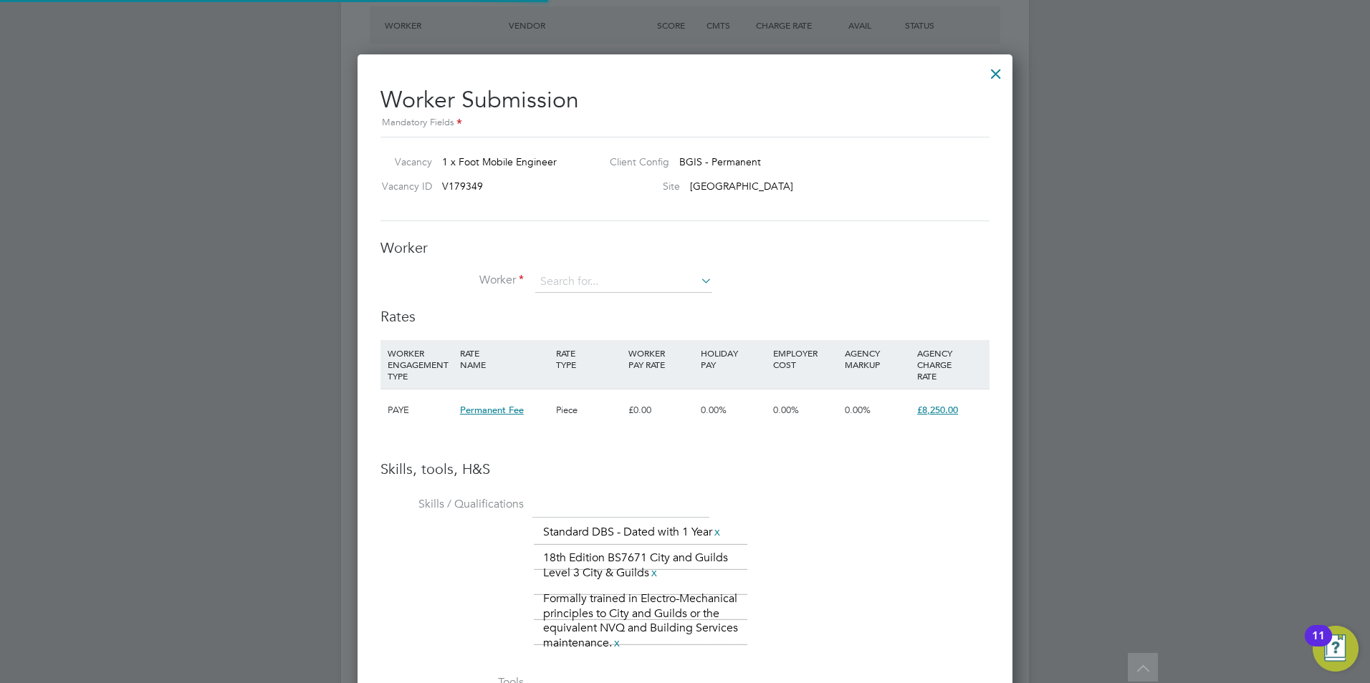
scroll to position [1013, 655]
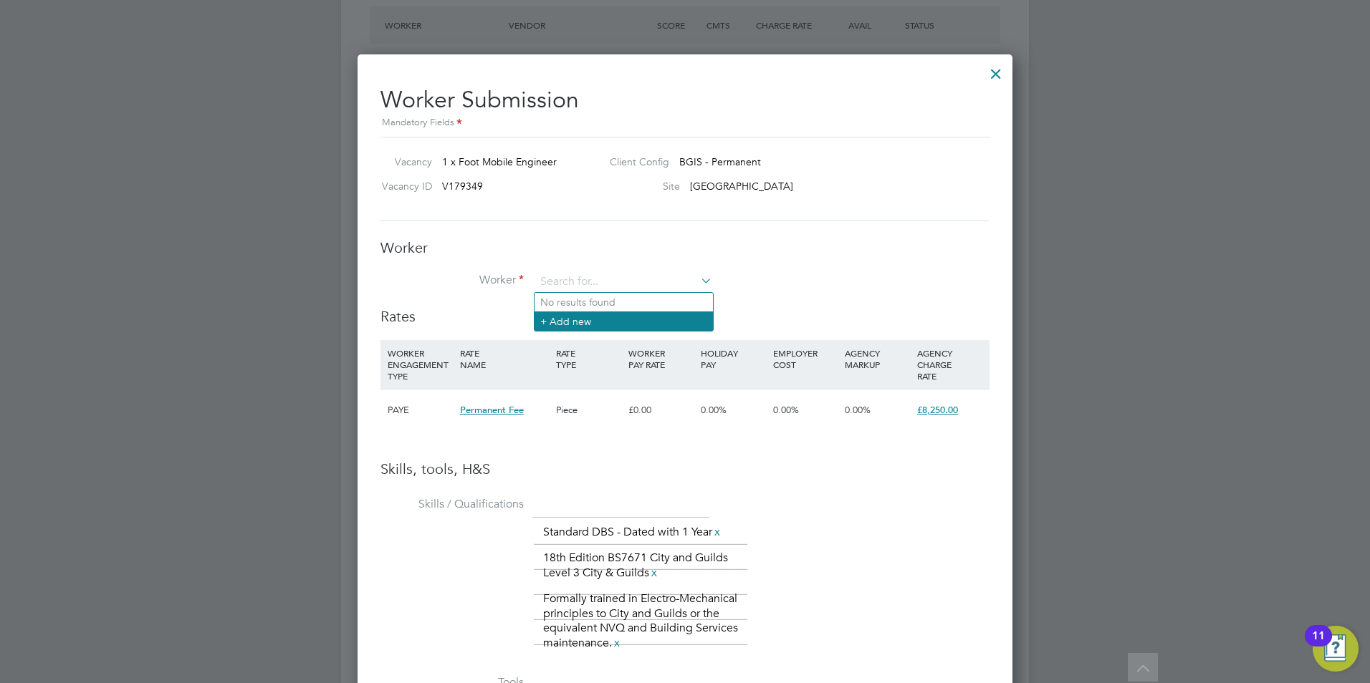
click at [580, 316] on li "+ Add new" at bounding box center [623, 321] width 178 height 19
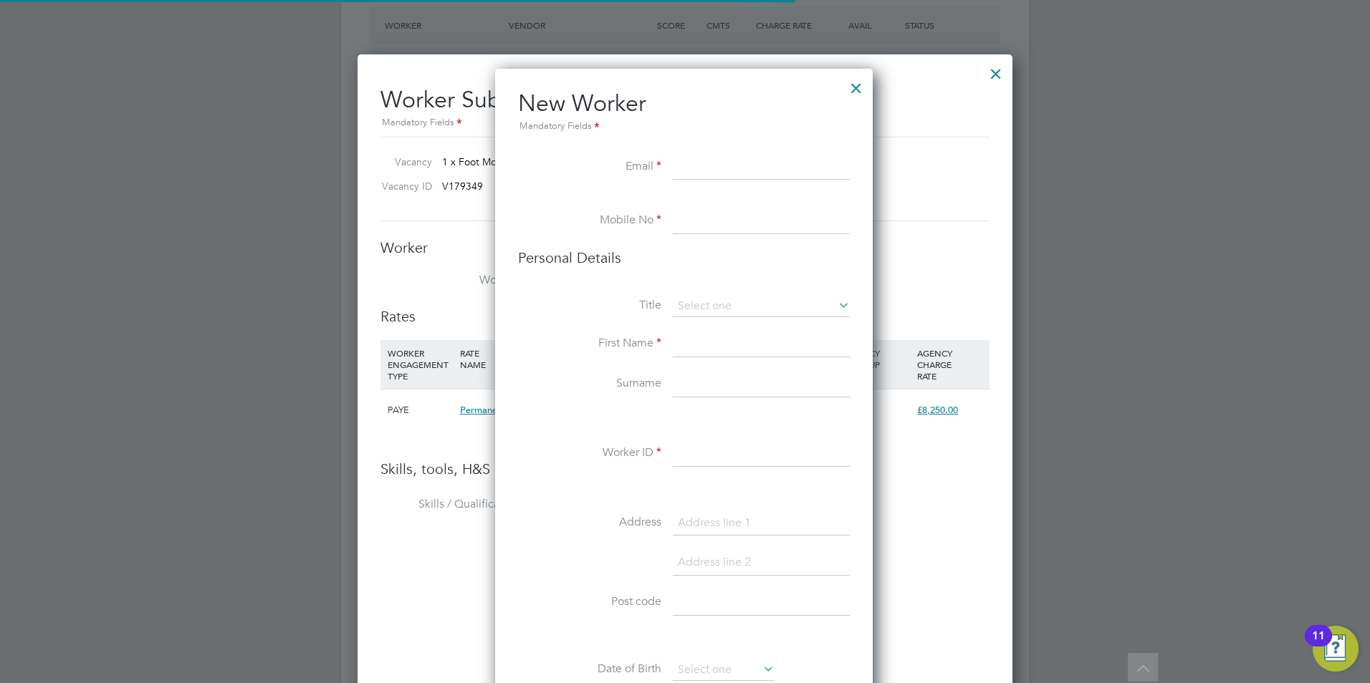
scroll to position [1212, 380]
click at [705, 166] on input at bounding box center [761, 168] width 177 height 26
paste input "[EMAIL_ADDRESS][DOMAIN_NAME]"
type input "[EMAIL_ADDRESS][DOMAIN_NAME]"
click at [728, 231] on input at bounding box center [761, 221] width 177 height 26
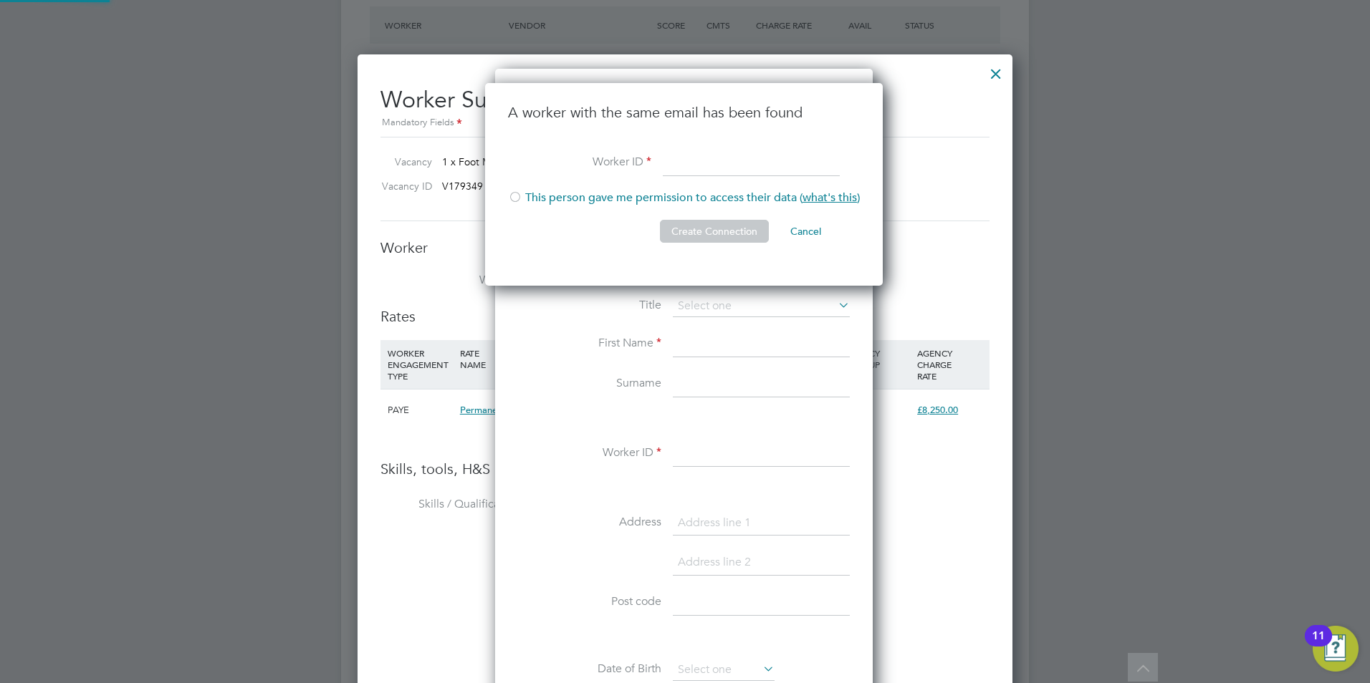
scroll to position [203, 400]
click at [711, 128] on li "A worker with the same email has been found" at bounding box center [684, 126] width 352 height 47
click at [804, 230] on button "Cancel" at bounding box center [806, 231] width 54 height 23
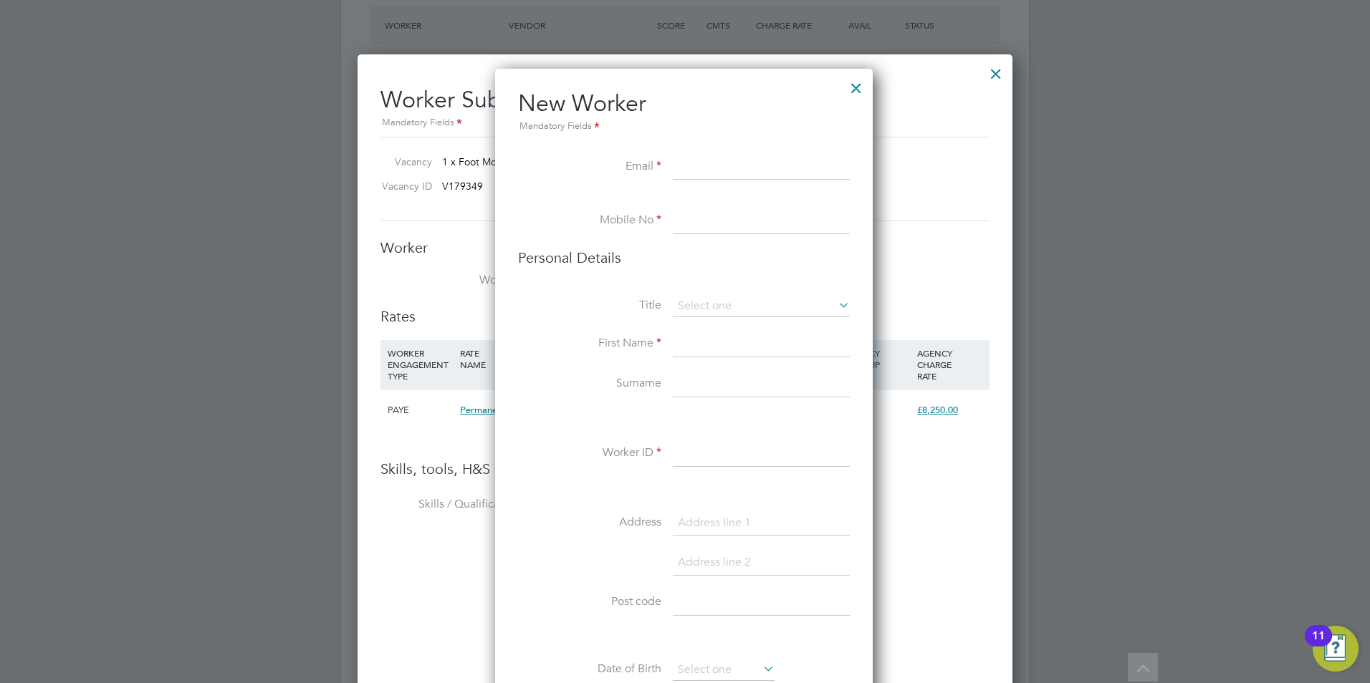
click at [857, 86] on div at bounding box center [856, 85] width 26 height 26
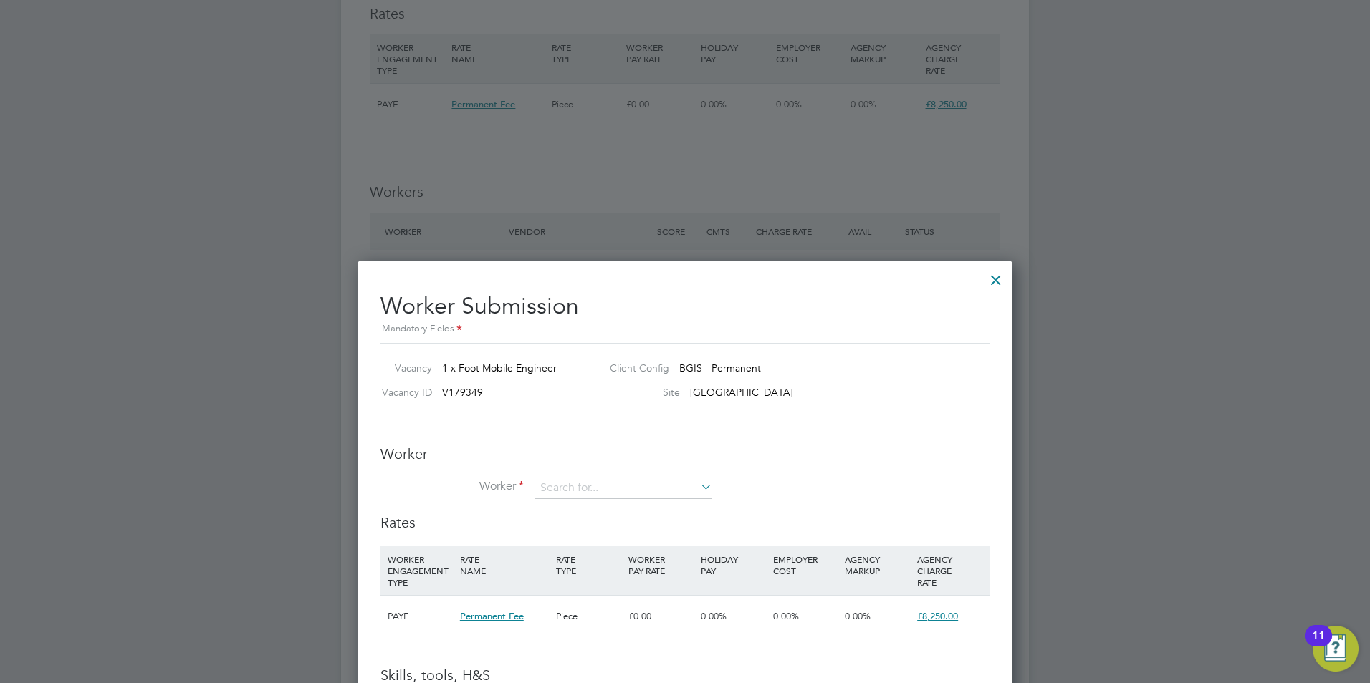
scroll to position [1719, 0]
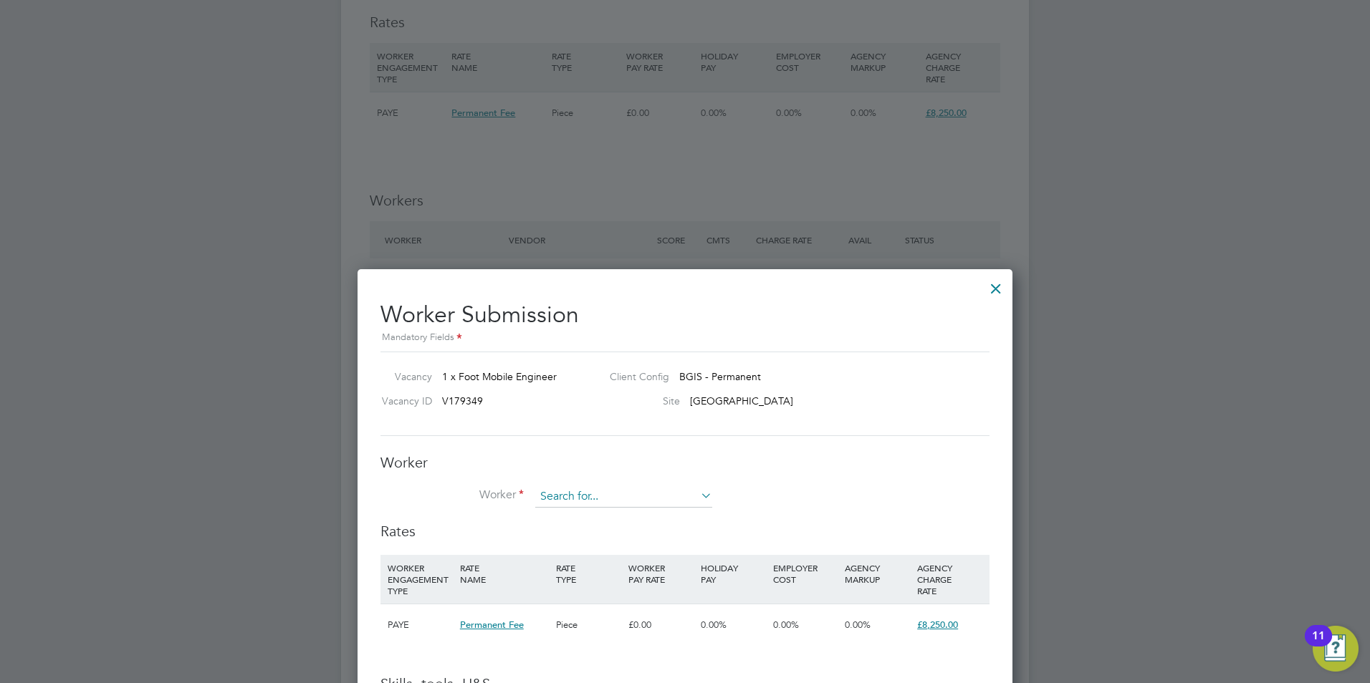
click at [566, 496] on input at bounding box center [623, 496] width 177 height 21
click at [590, 529] on li "+ Add new" at bounding box center [623, 536] width 178 height 19
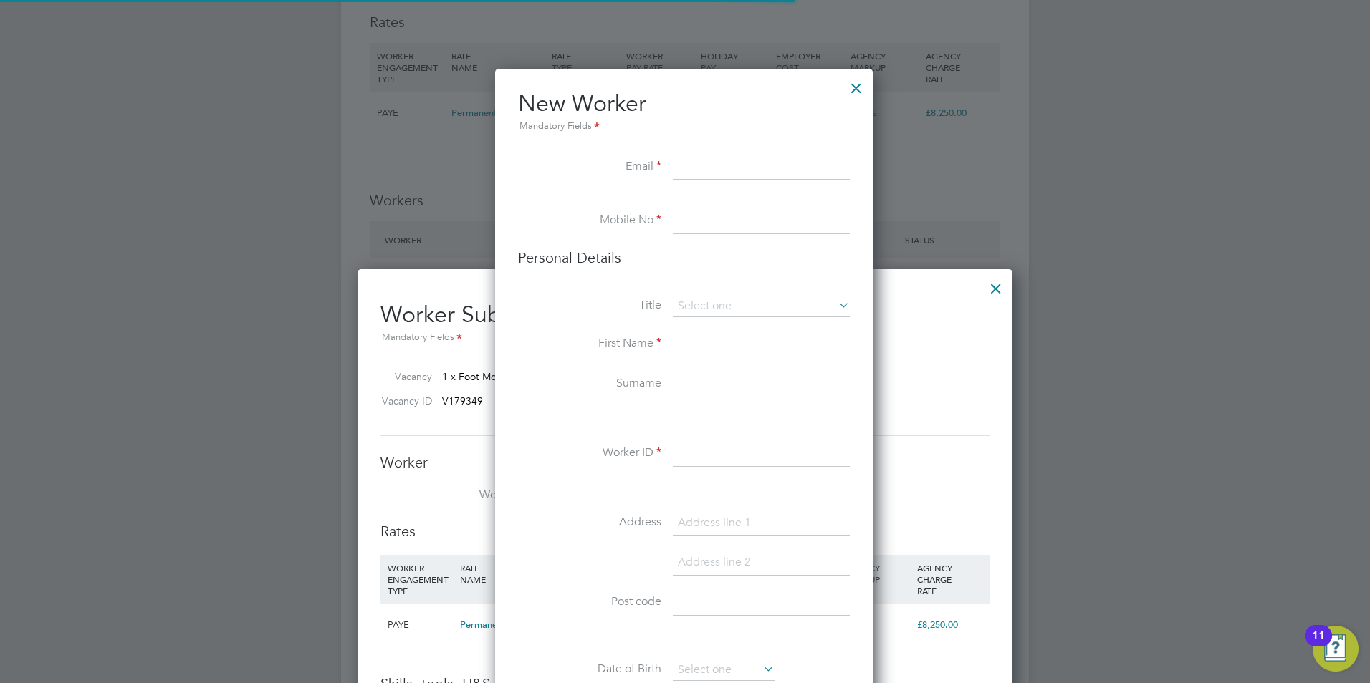
scroll to position [1212, 380]
paste input "[EMAIL_ADDRESS][DOMAIN_NAME]"
type input "[EMAIL_ADDRESS][DOMAIN_NAME]"
click at [721, 218] on input at bounding box center [761, 221] width 177 height 26
click at [852, 87] on div at bounding box center [856, 85] width 26 height 26
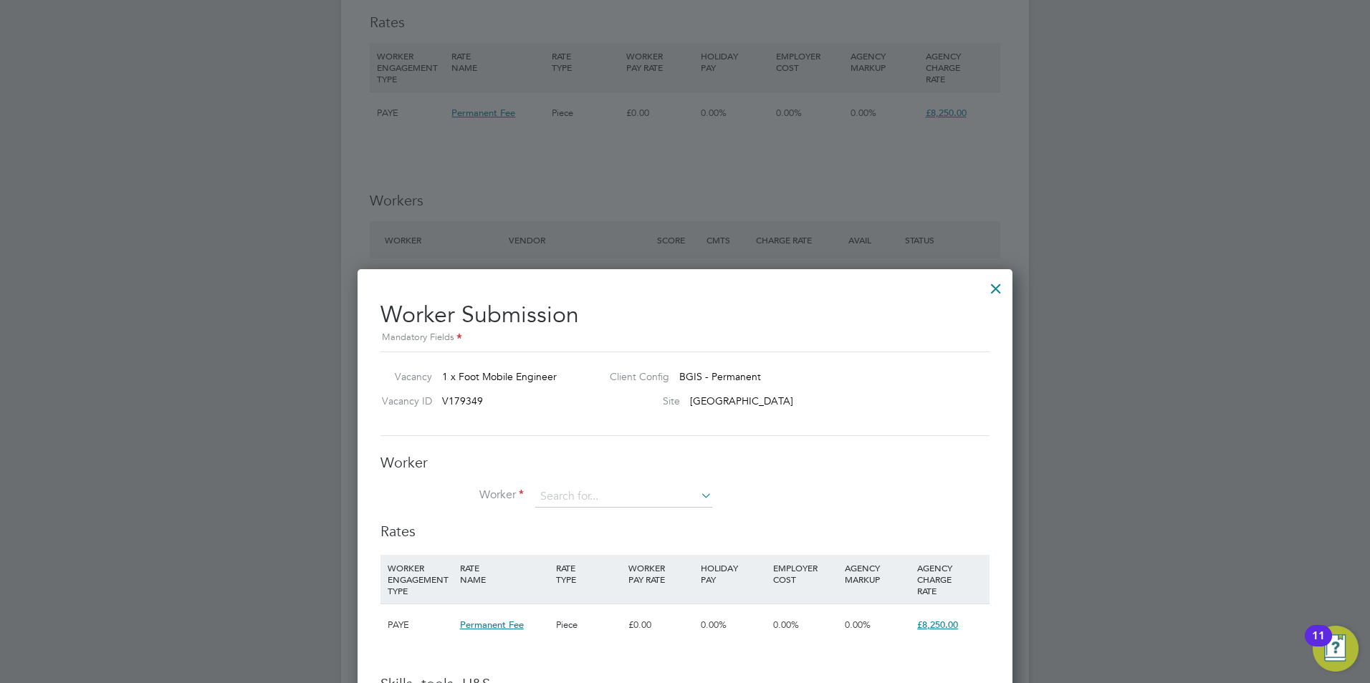
click at [993, 287] on div at bounding box center [996, 285] width 26 height 26
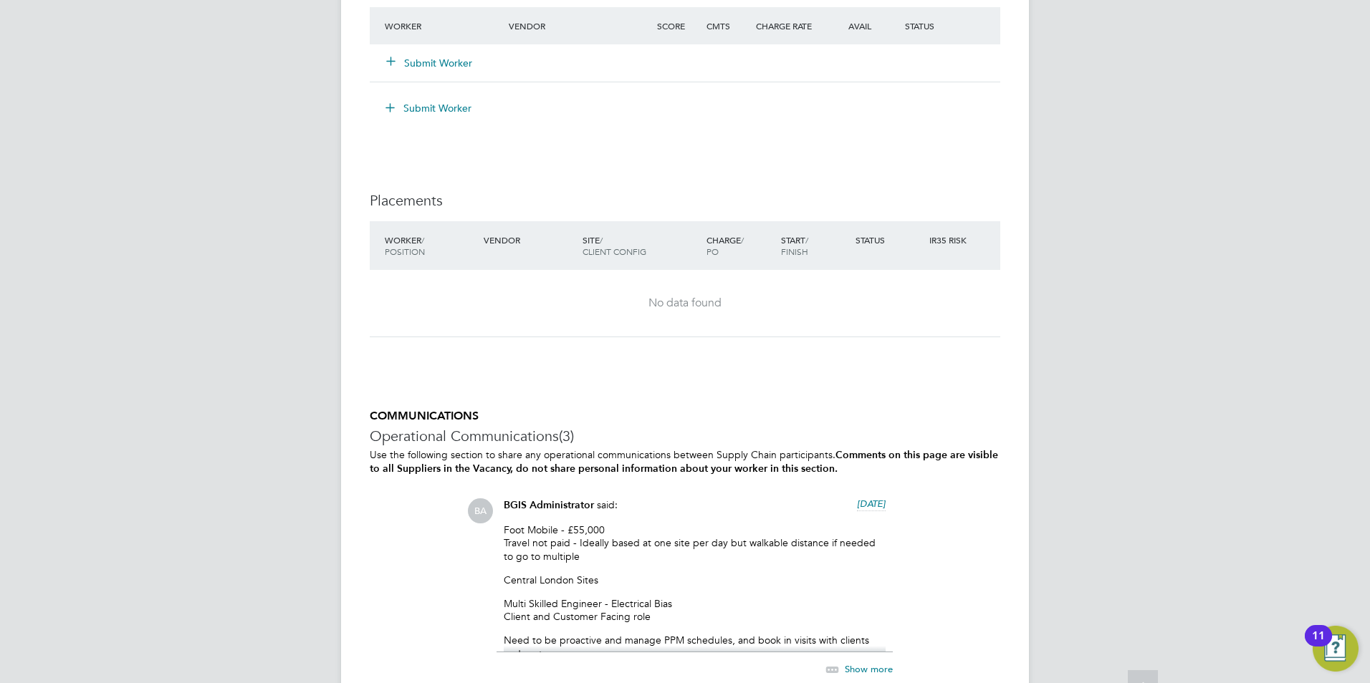
scroll to position [1934, 0]
